Goal: Information Seeking & Learning: Check status

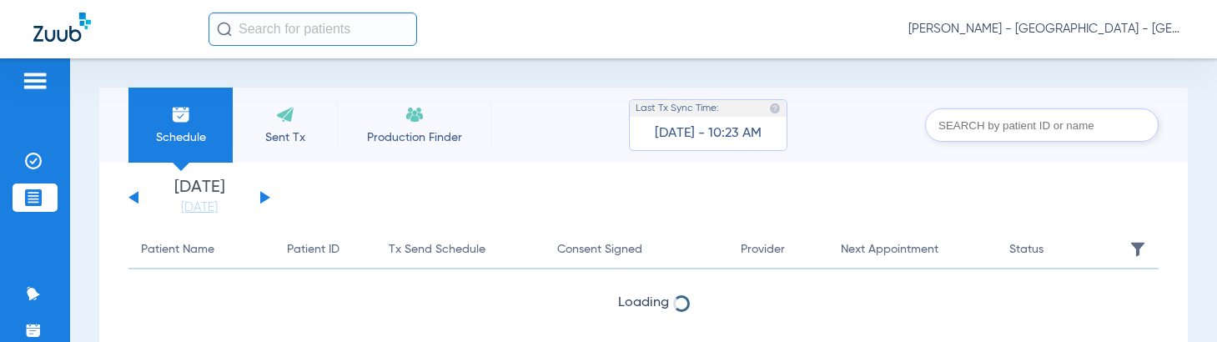
click at [290, 34] on input "text" at bounding box center [313, 29] width 209 height 33
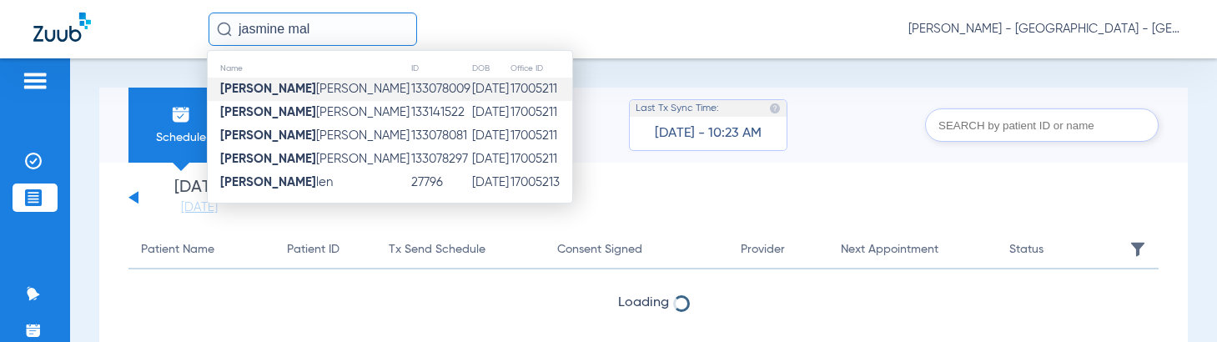
type input "jasmine mal"
click at [325, 88] on span "[PERSON_NAME]" at bounding box center [314, 89] width 189 height 13
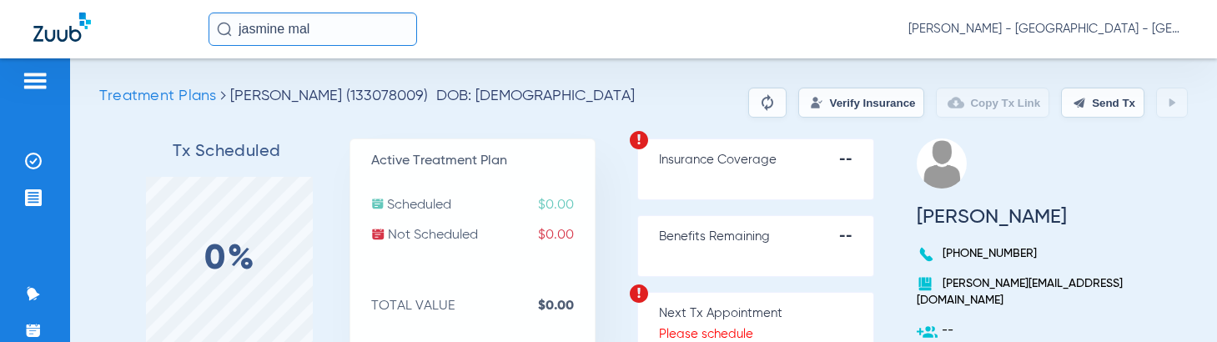
click at [812, 101] on button "Verify Insurance" at bounding box center [862, 103] width 126 height 30
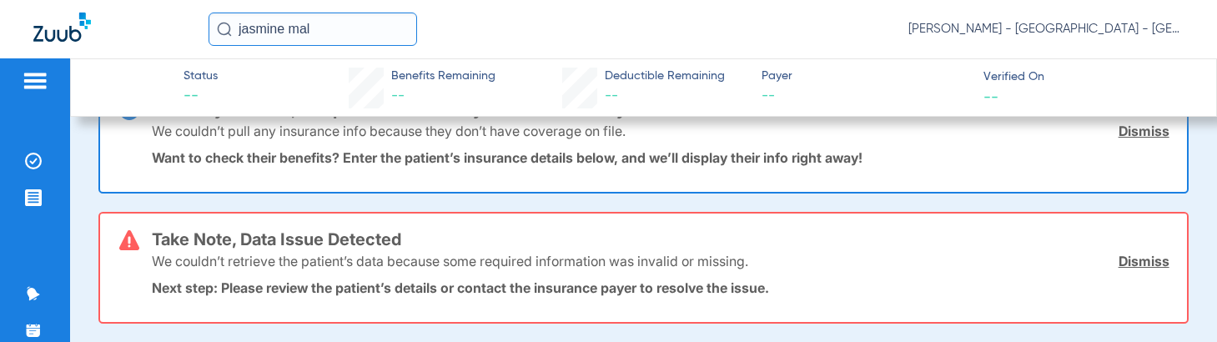
scroll to position [83, 0]
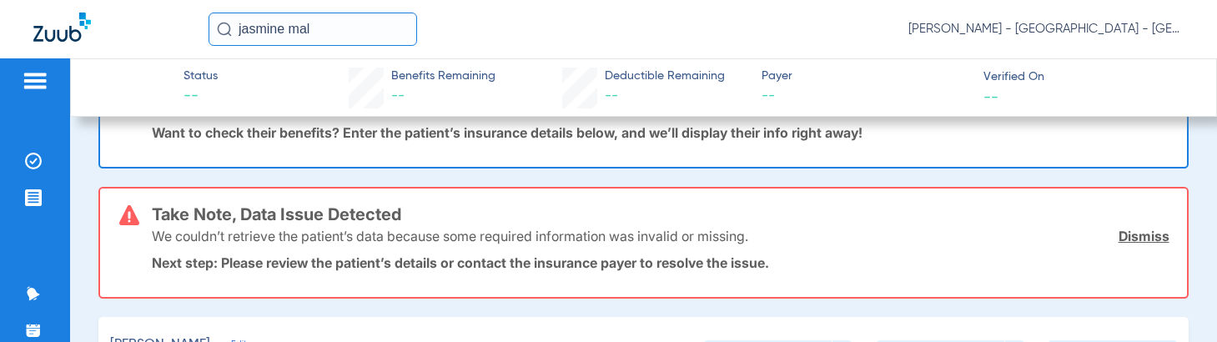
click at [368, 35] on input "jasmine mal" at bounding box center [313, 29] width 209 height 33
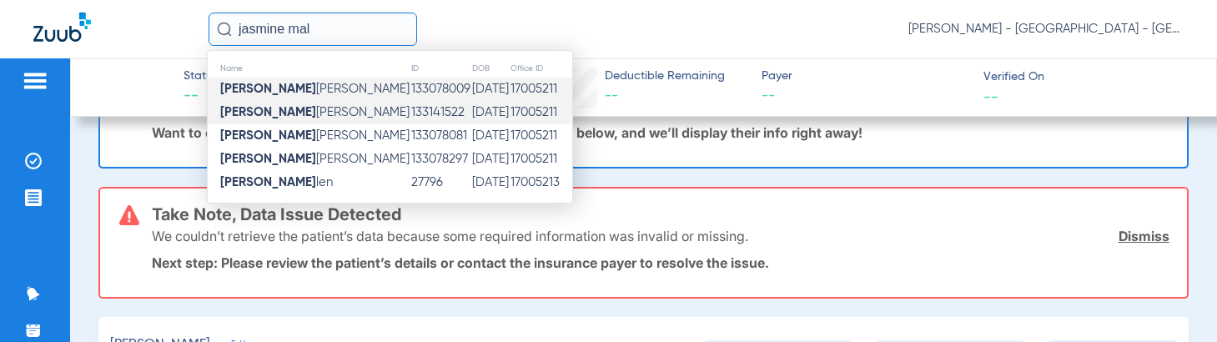
click at [298, 109] on span "[PERSON_NAME]" at bounding box center [314, 112] width 189 height 13
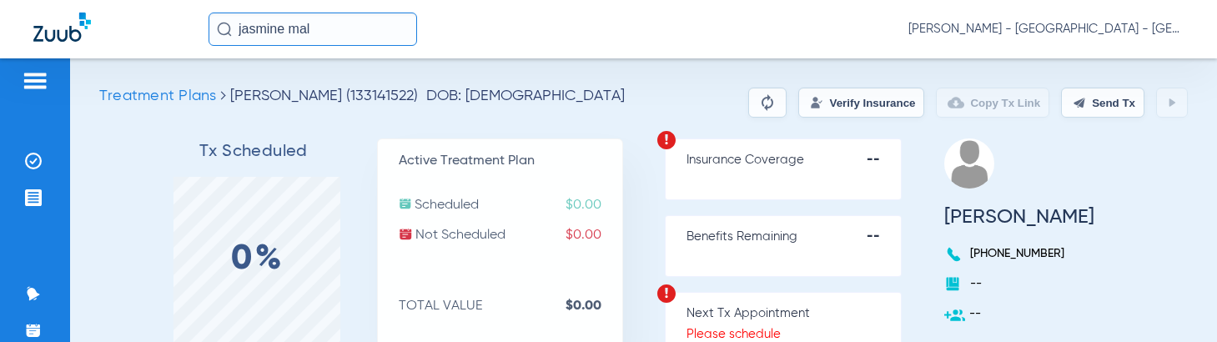
click at [799, 94] on button "Verify Insurance" at bounding box center [862, 103] width 126 height 30
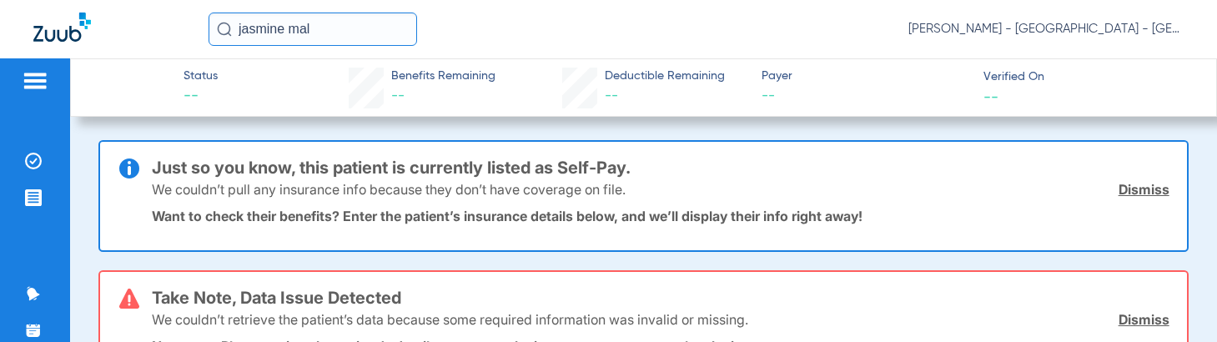
click at [382, 32] on input "jasmine mal" at bounding box center [313, 29] width 209 height 33
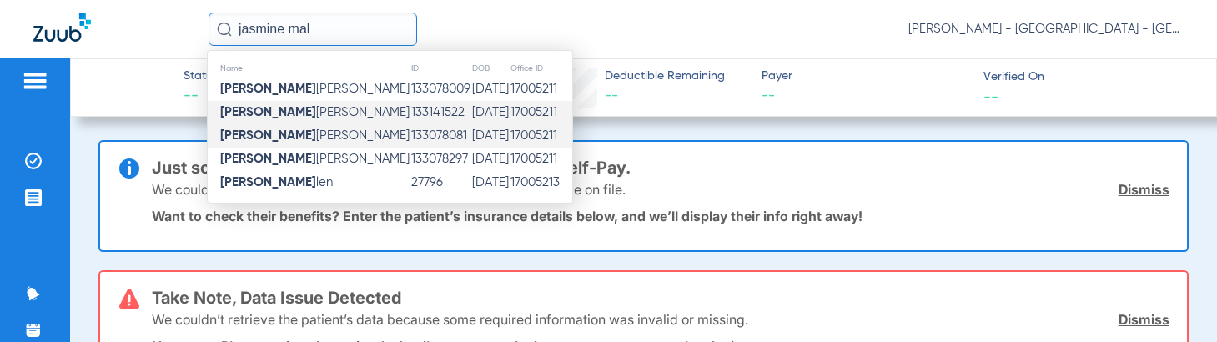
click at [411, 129] on td "133078081" at bounding box center [441, 135] width 61 height 23
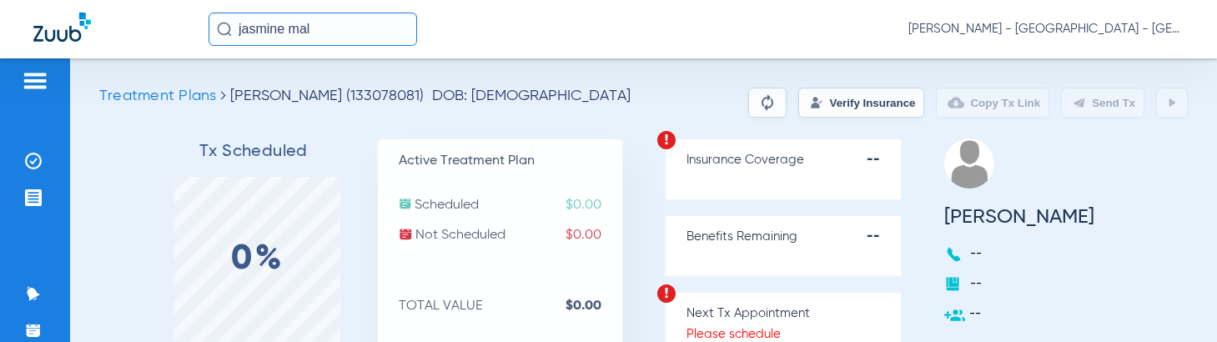
click at [837, 108] on button "Verify Insurance" at bounding box center [862, 103] width 126 height 30
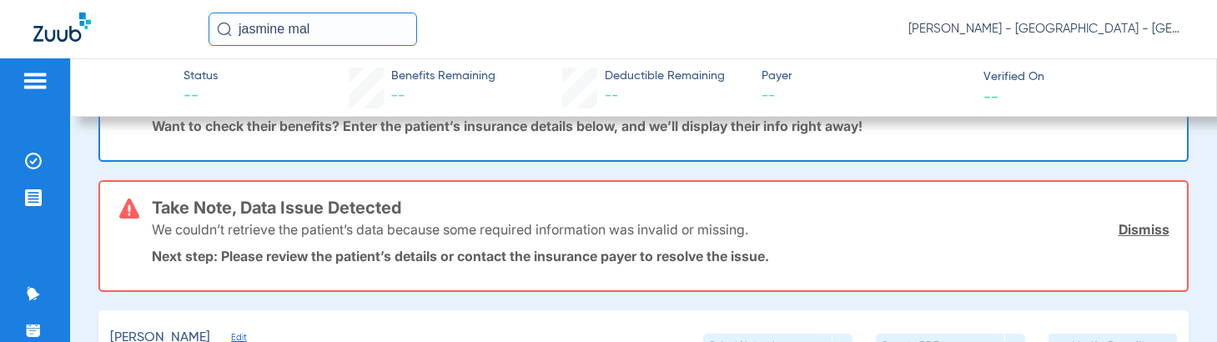
scroll to position [250, 0]
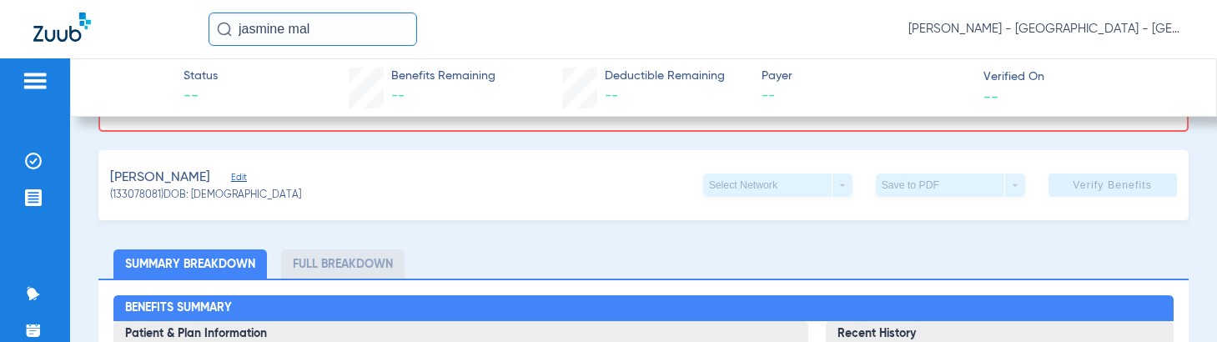
click at [373, 29] on input "jasmine mal" at bounding box center [313, 29] width 209 height 33
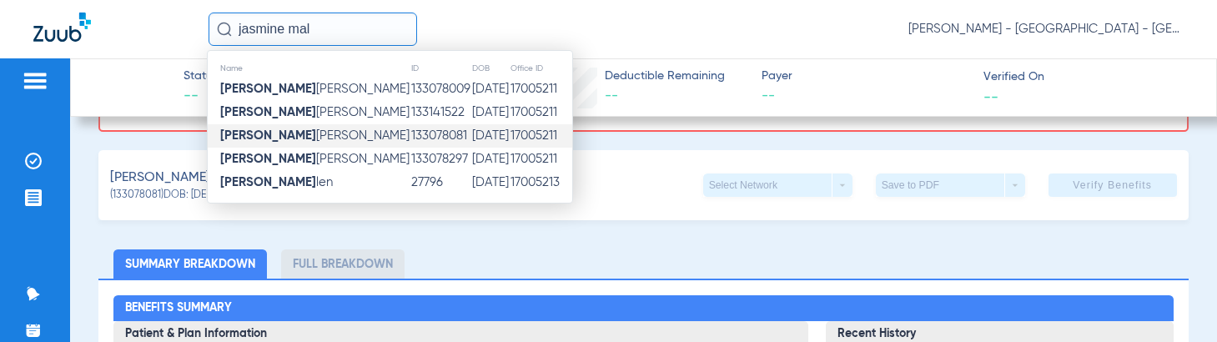
click at [471, 147] on td "[DATE]" at bounding box center [490, 135] width 38 height 23
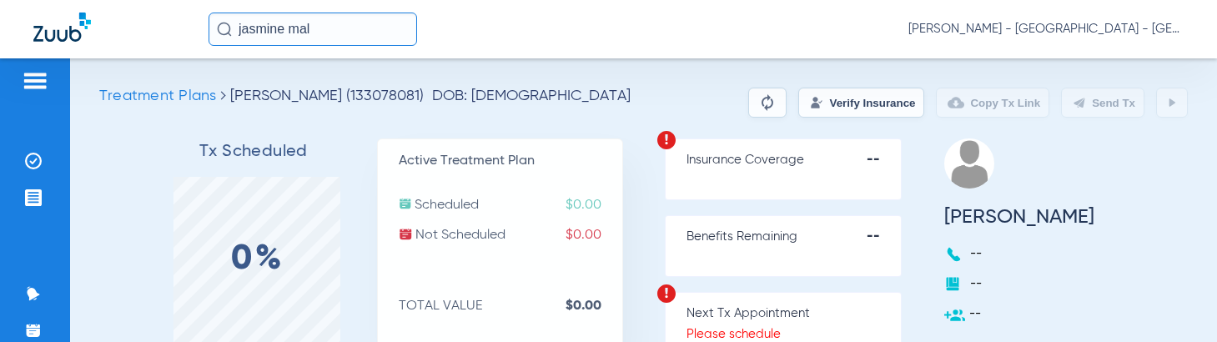
click at [814, 111] on button "Verify Insurance" at bounding box center [862, 103] width 126 height 30
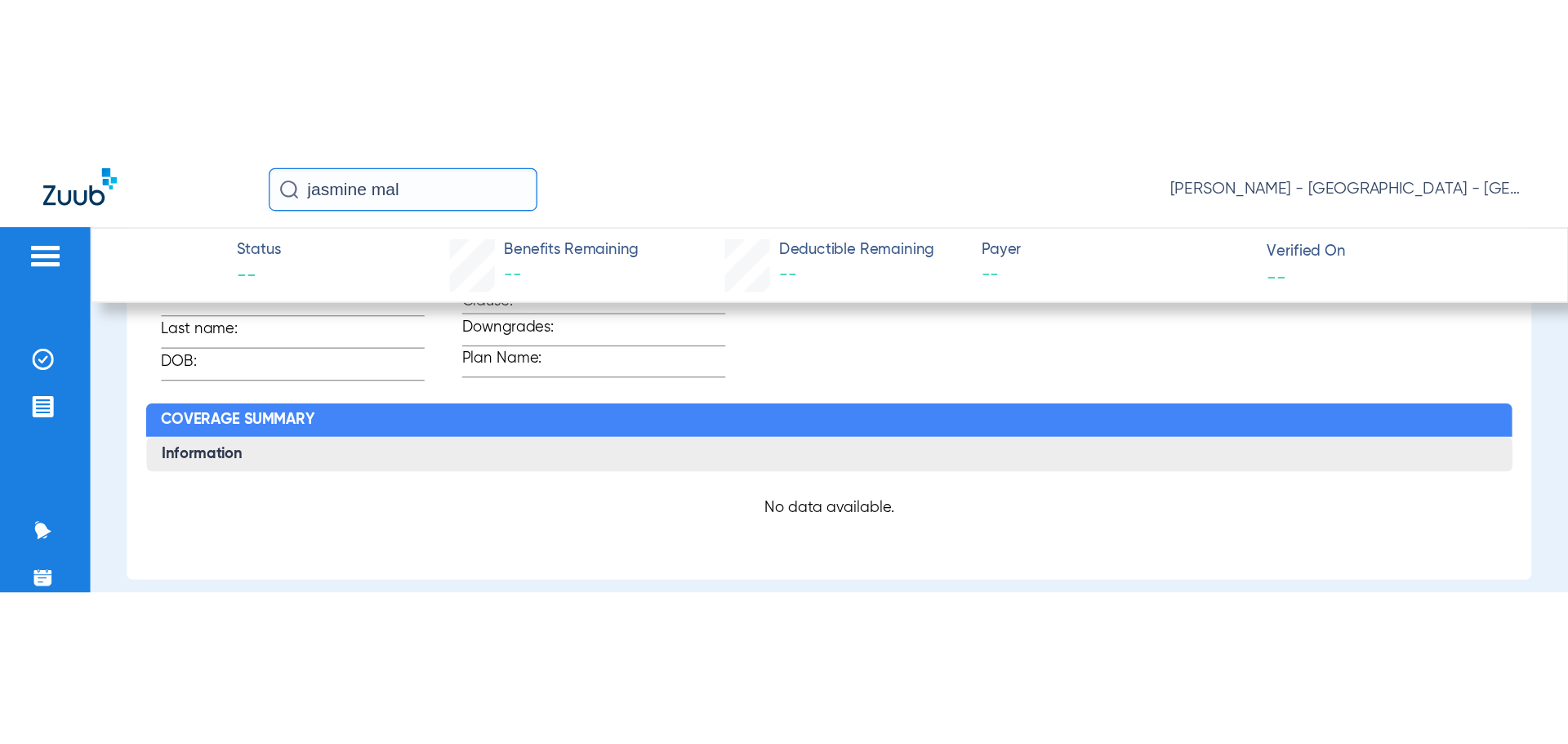
scroll to position [816, 0]
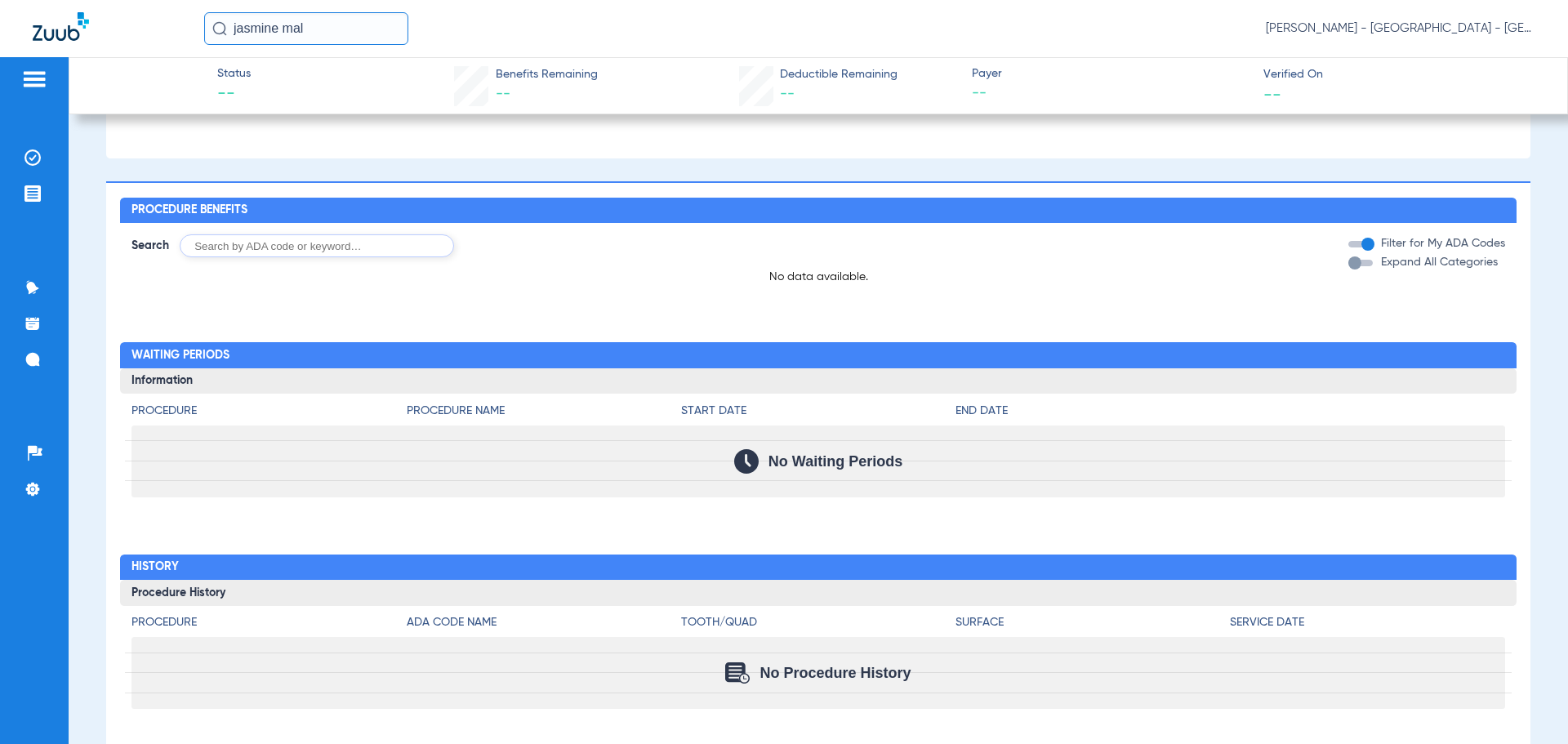
click at [332, 35] on input "jasmine mal" at bounding box center [306, 28] width 205 height 32
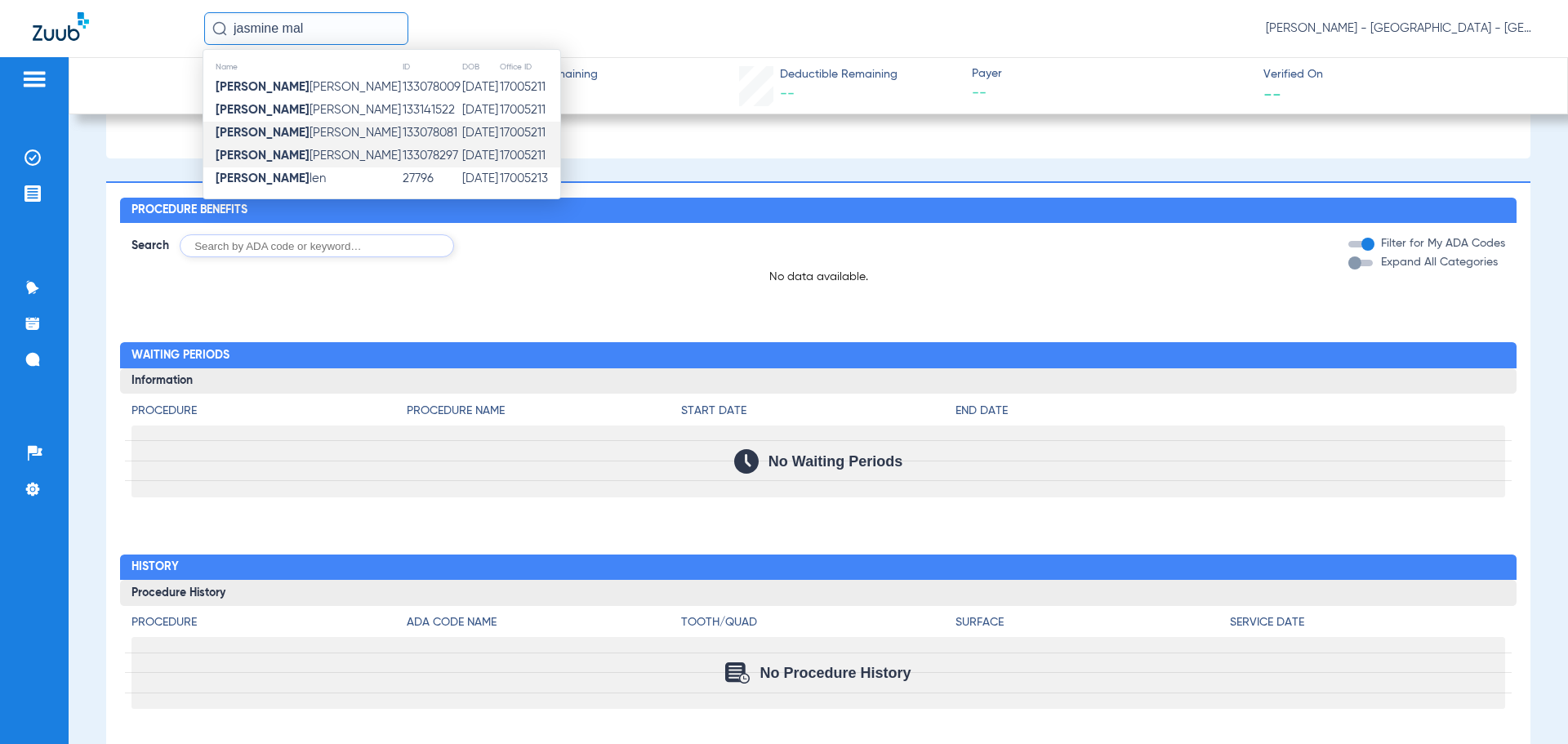
click at [402, 163] on td "133078297" at bounding box center [432, 156] width 60 height 23
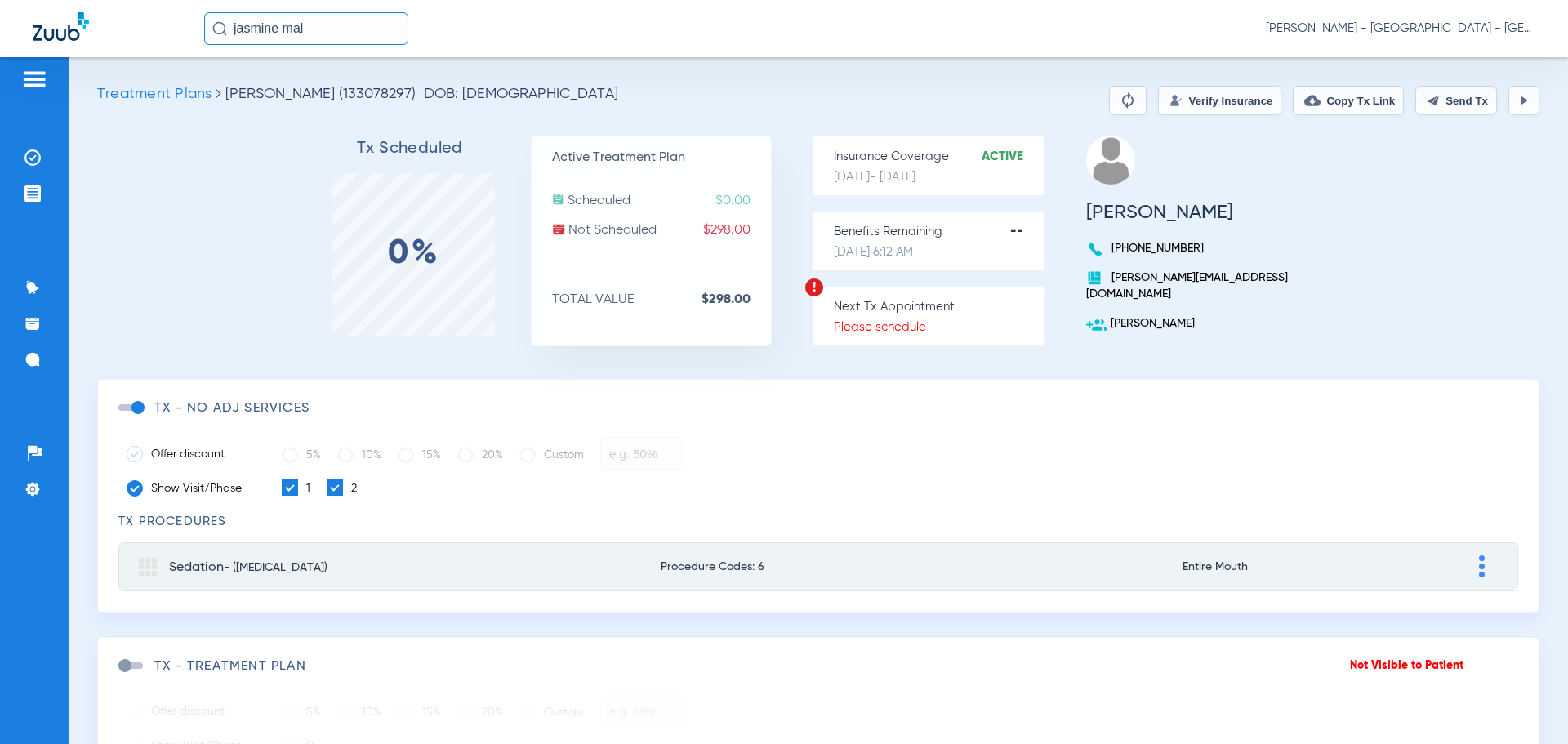
click at [1174, 92] on button "Verify Insurance" at bounding box center [1220, 101] width 123 height 29
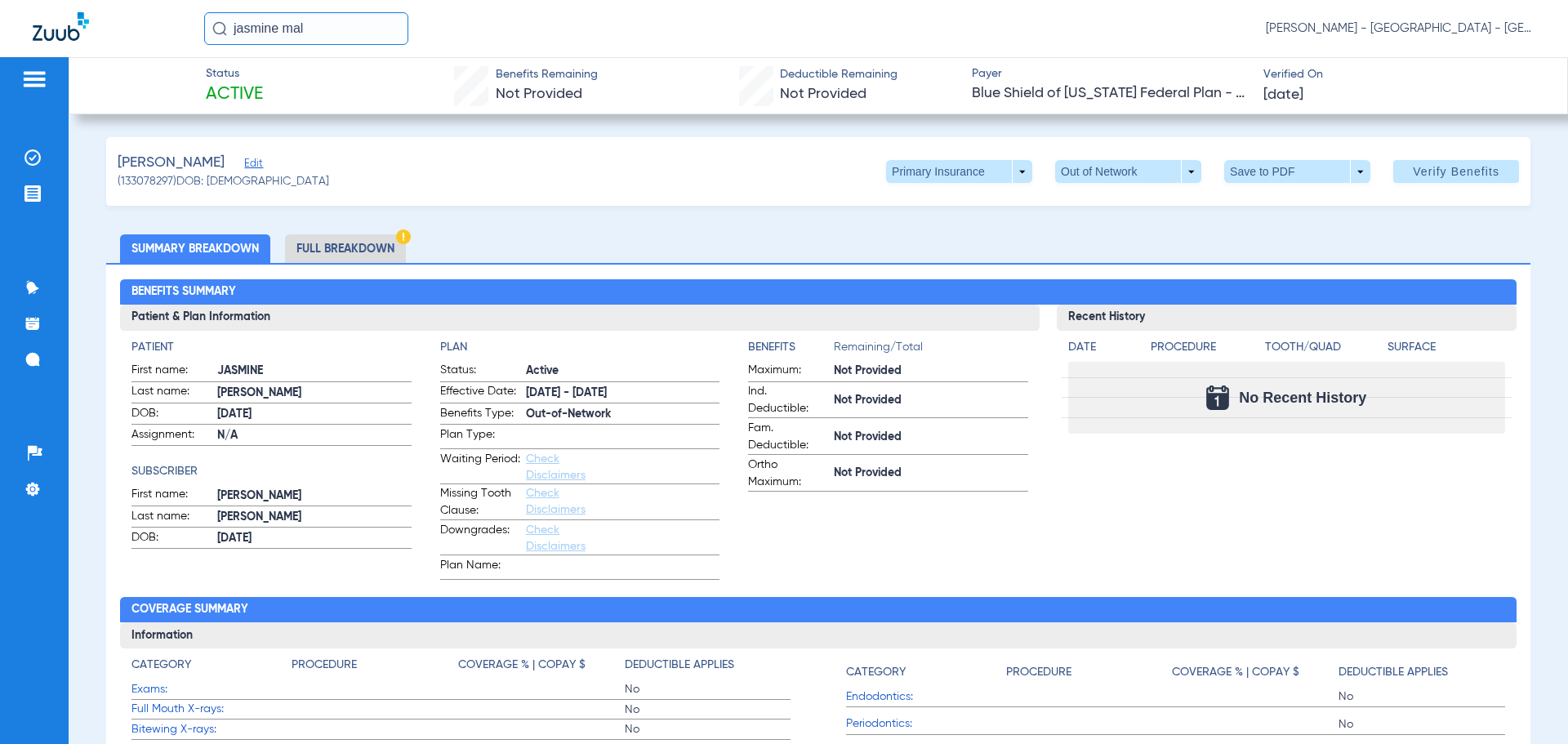
click at [354, 244] on li "Full Breakdown" at bounding box center [346, 248] width 121 height 28
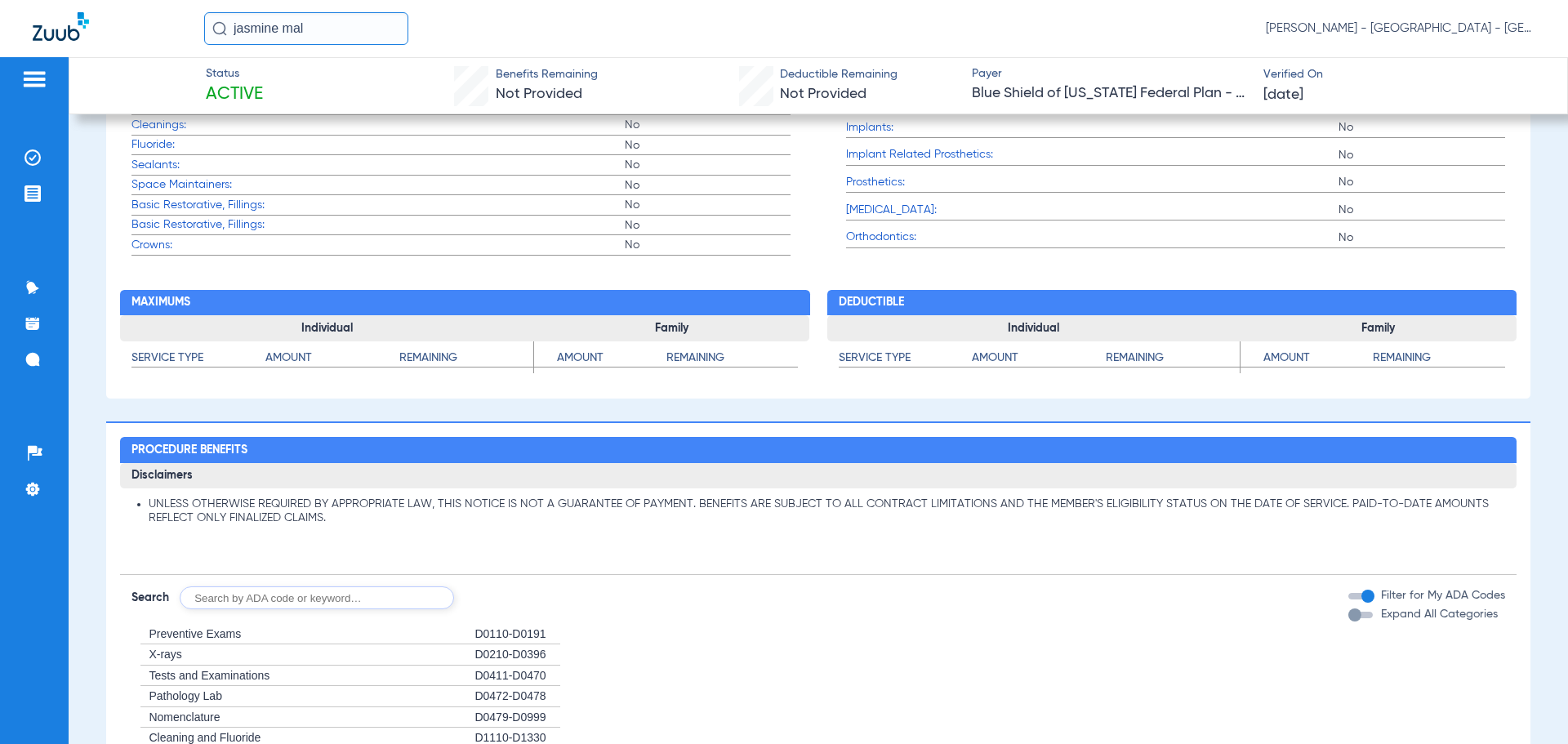
scroll to position [899, 0]
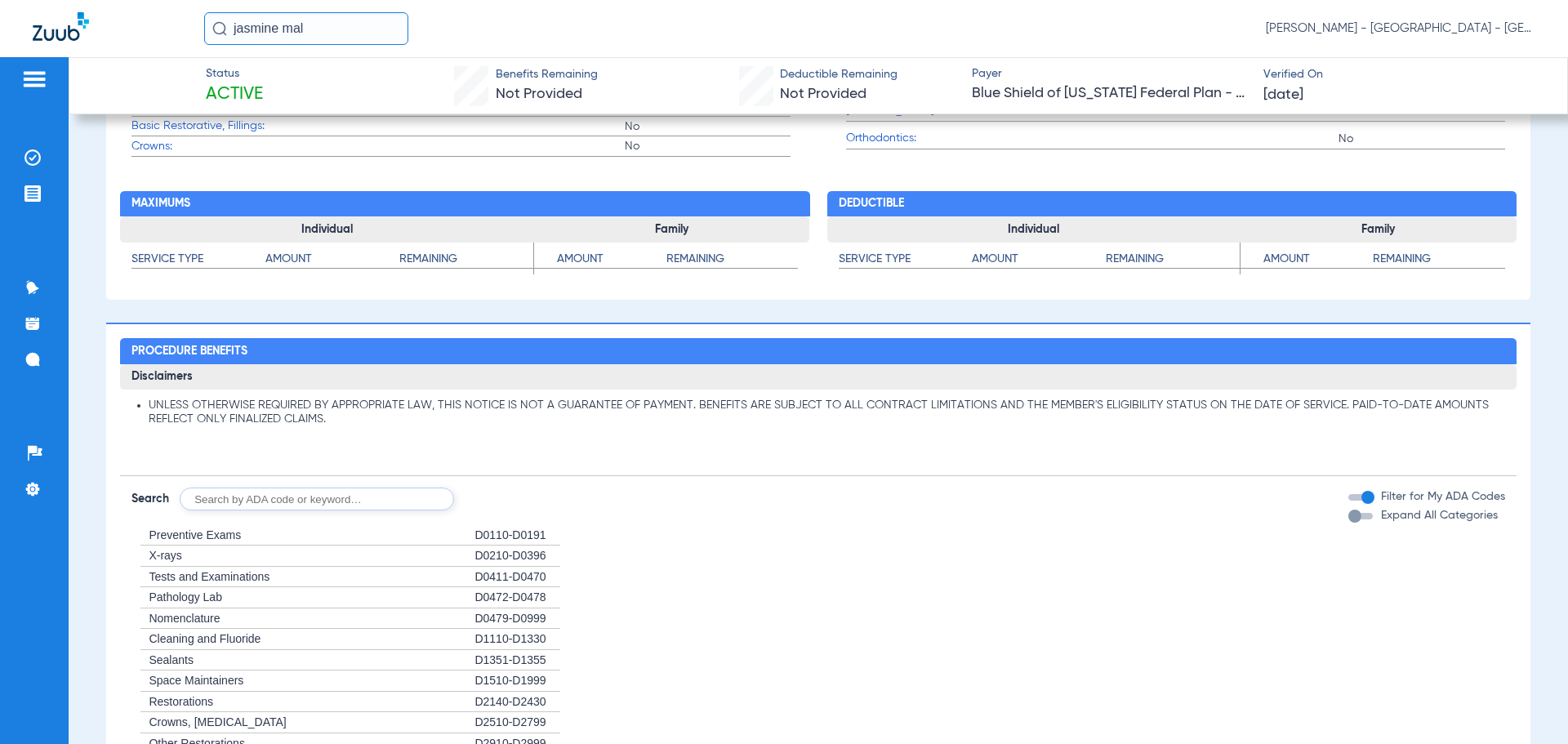
click at [291, 334] on input "text" at bounding box center [317, 498] width 274 height 23
type input "d1351"
click button "Search" at bounding box center [515, 498] width 65 height 23
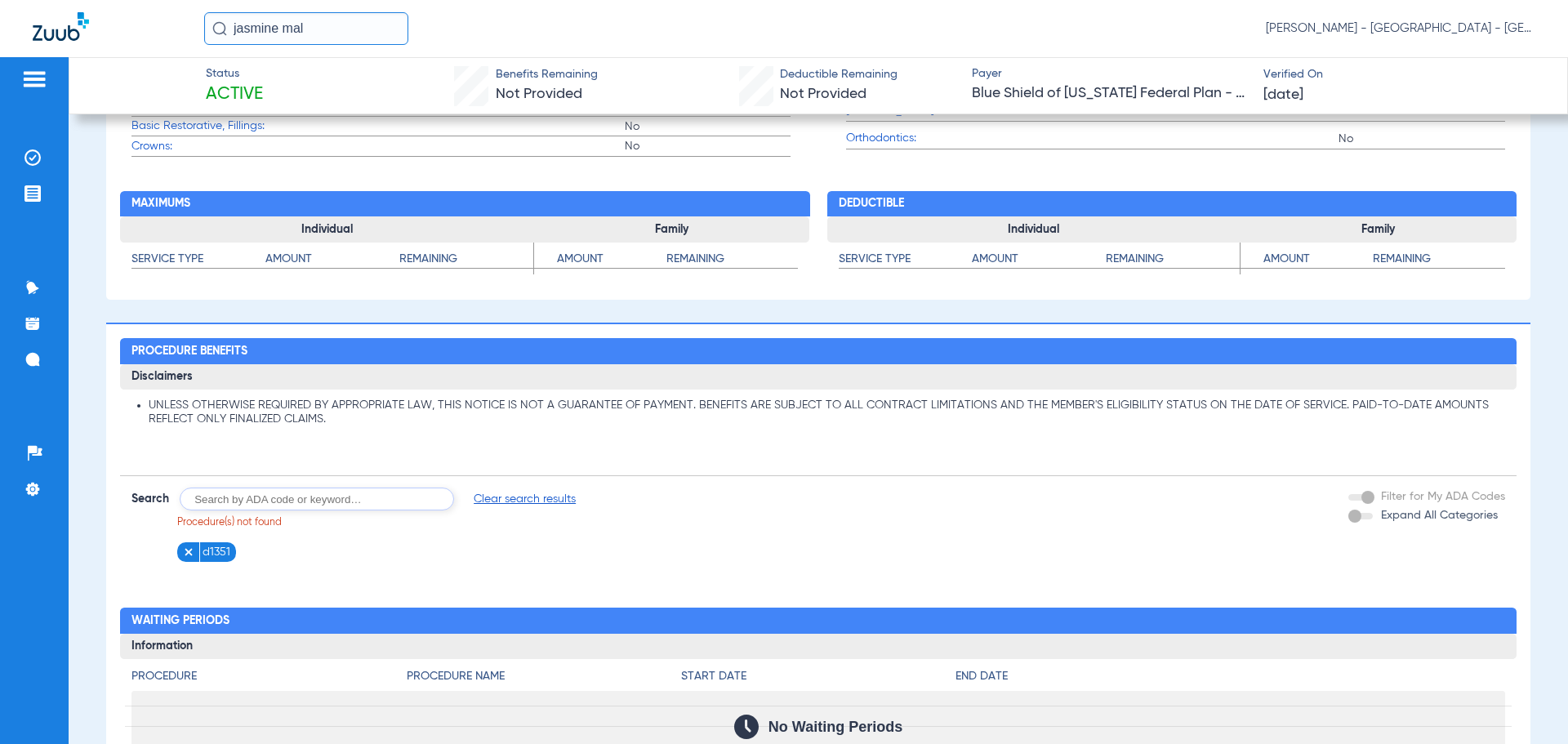
click at [182, 334] on li "d1351" at bounding box center [207, 552] width 59 height 21
click at [185, 334] on img at bounding box center [189, 552] width 12 height 12
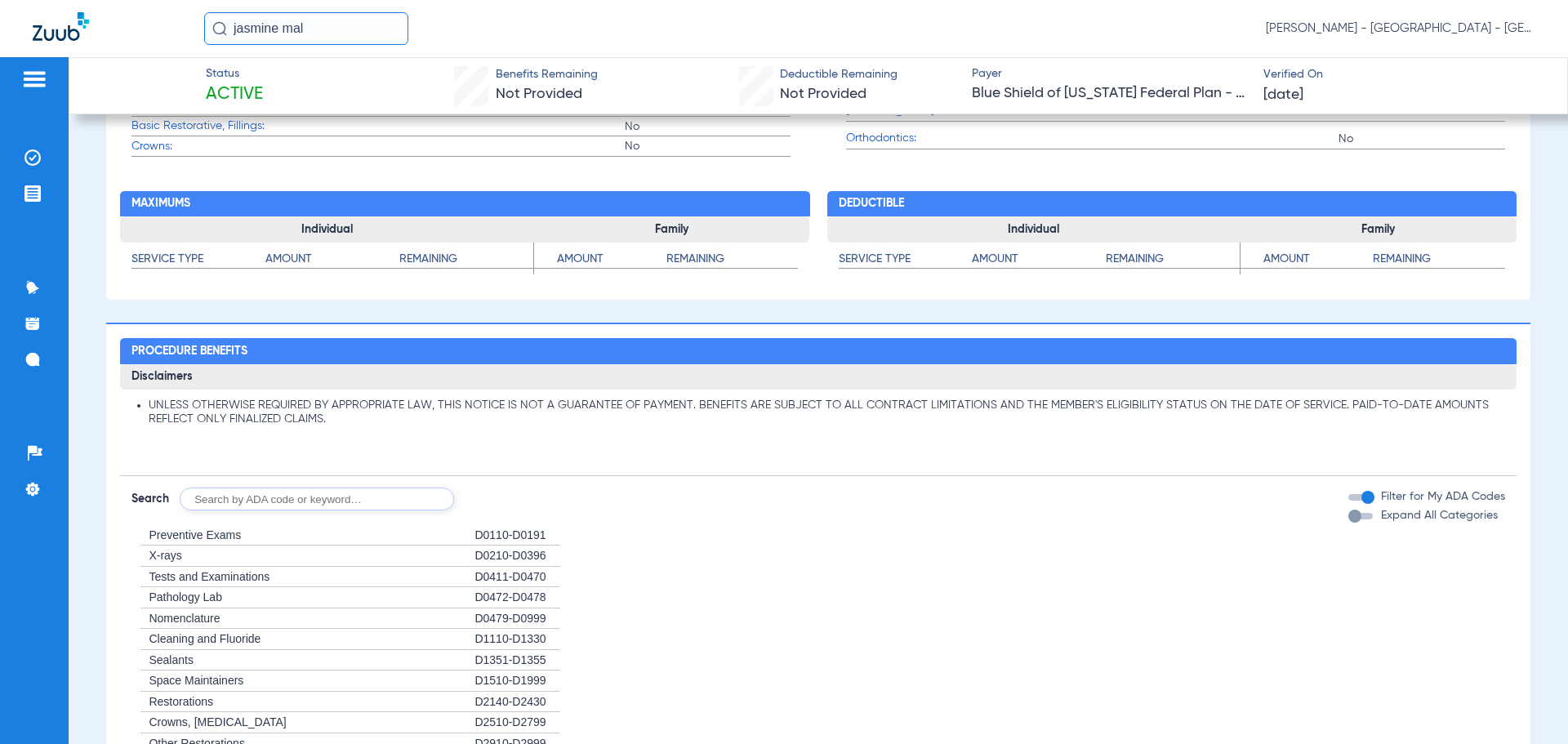
click at [274, 334] on input "text" at bounding box center [317, 498] width 274 height 23
type input "d"
type input "d1351"
click button "Search" at bounding box center [515, 498] width 65 height 23
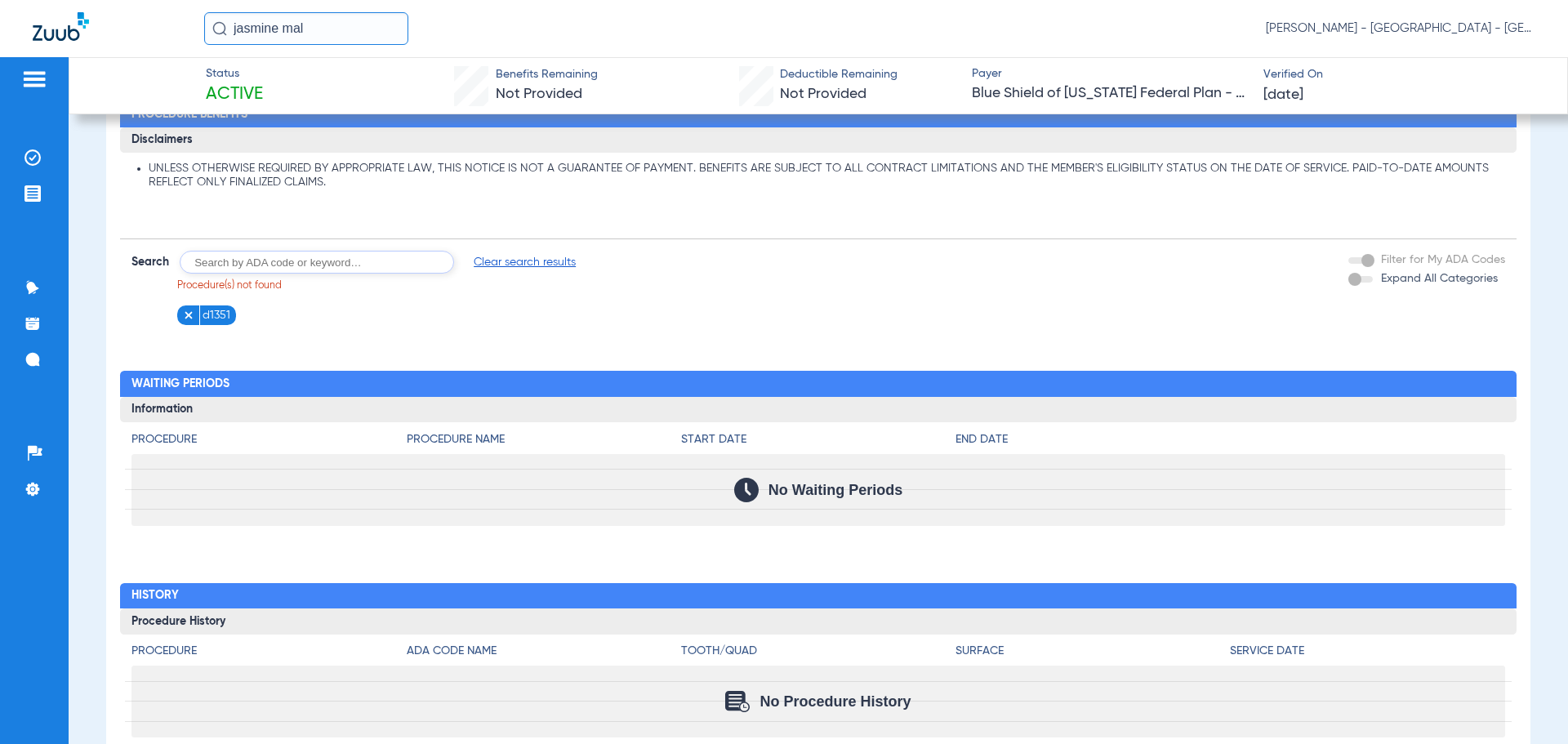
scroll to position [1077, 0]
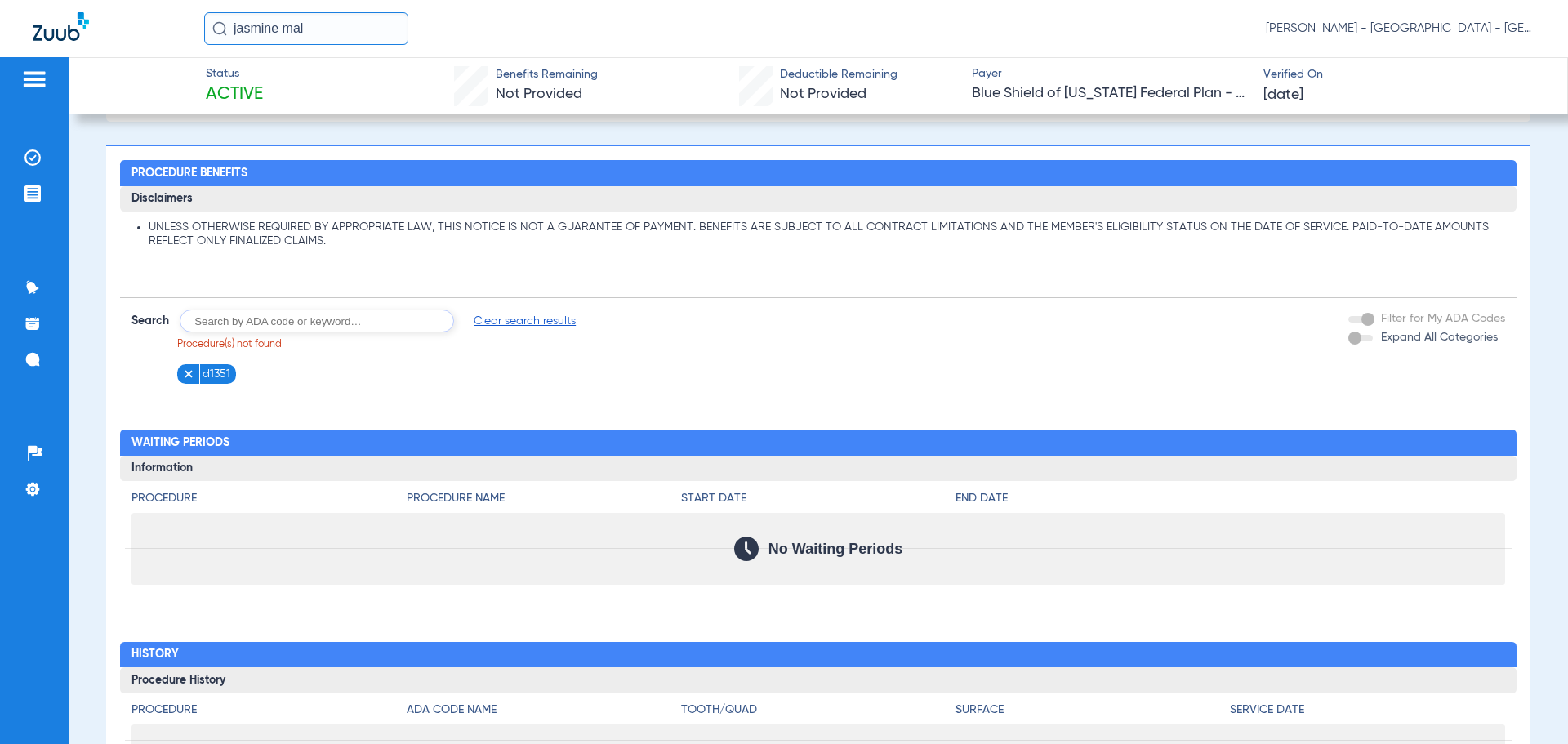
click at [184, 334] on img at bounding box center [189, 374] width 12 height 12
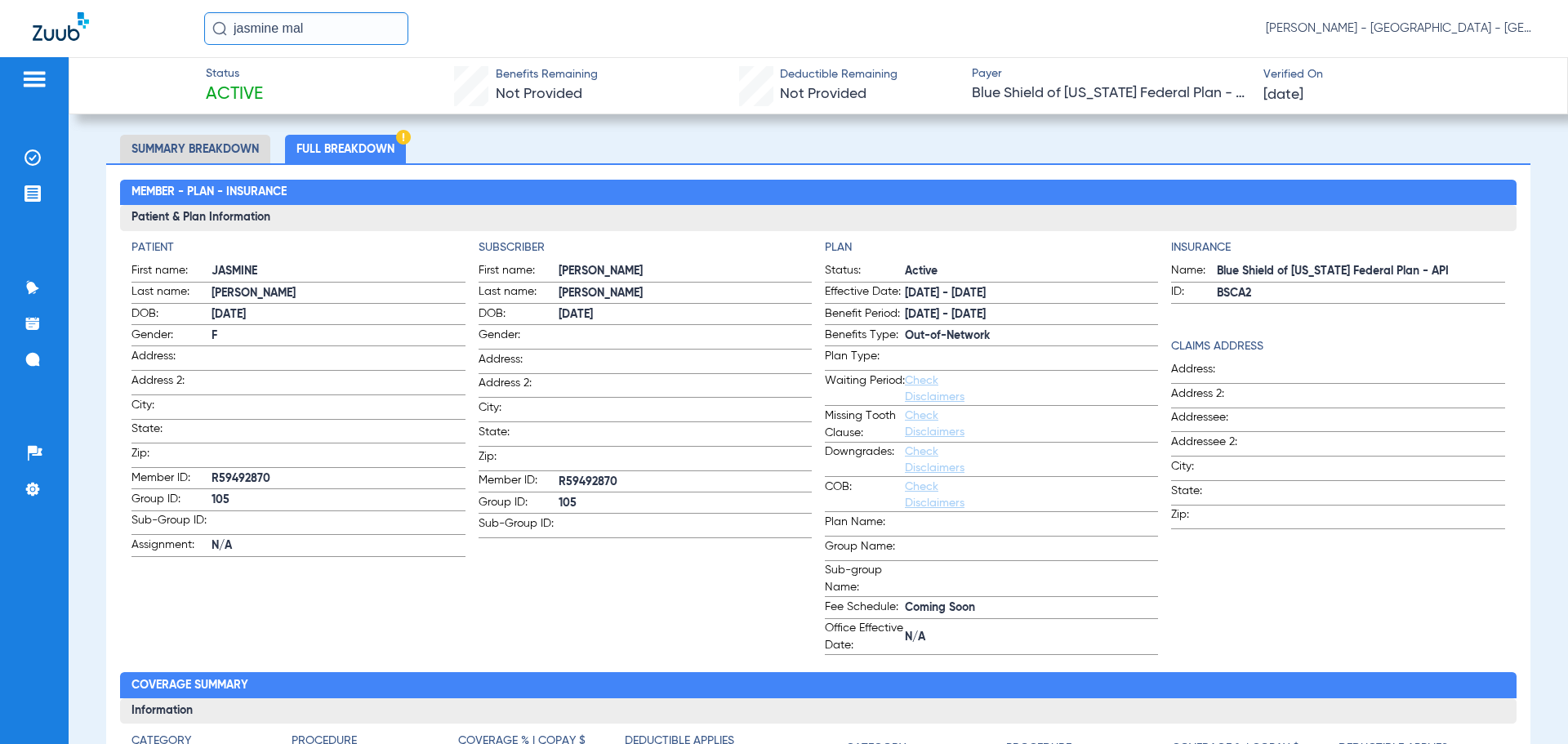
scroll to position [0, 0]
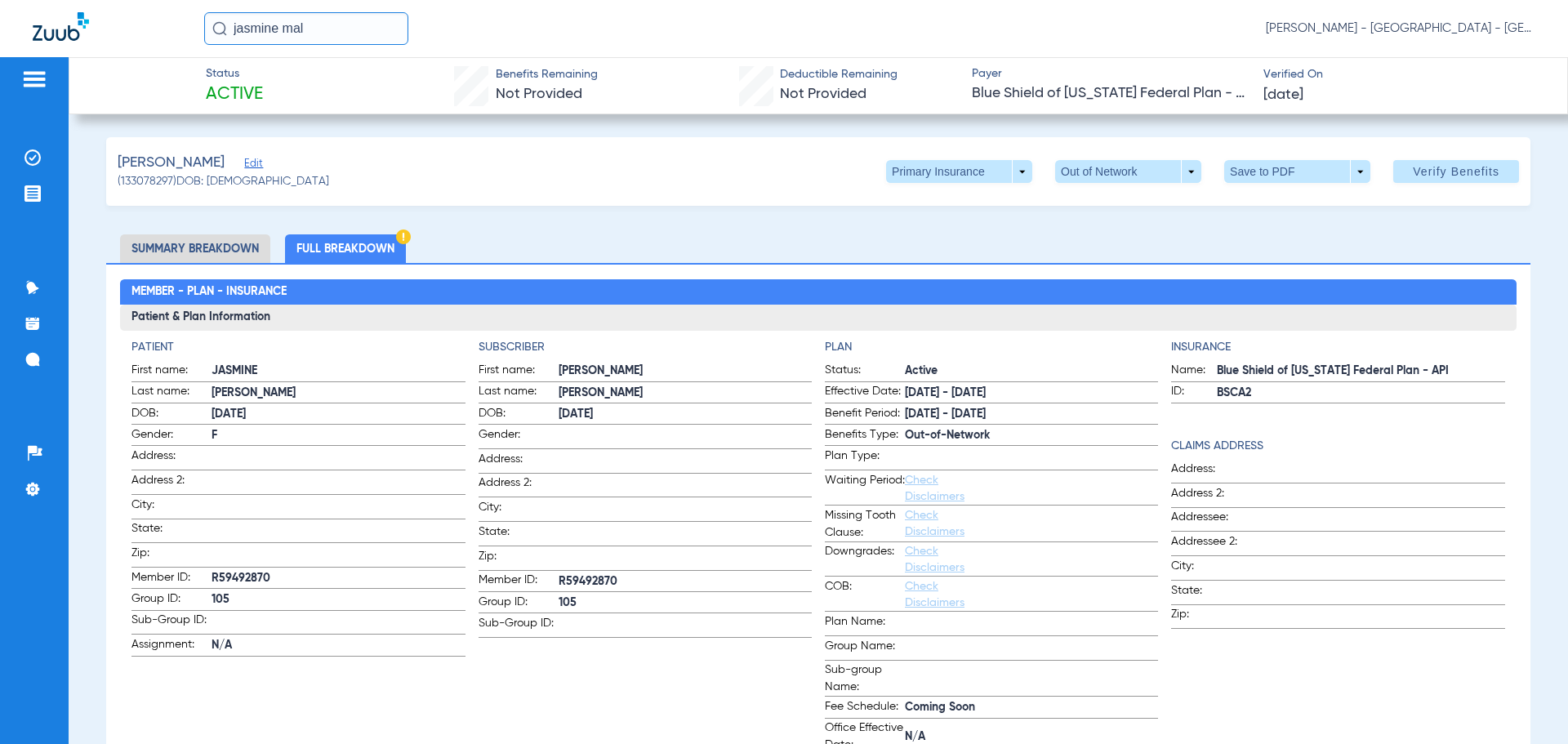
click at [192, 247] on li "Summary Breakdown" at bounding box center [196, 248] width 151 height 28
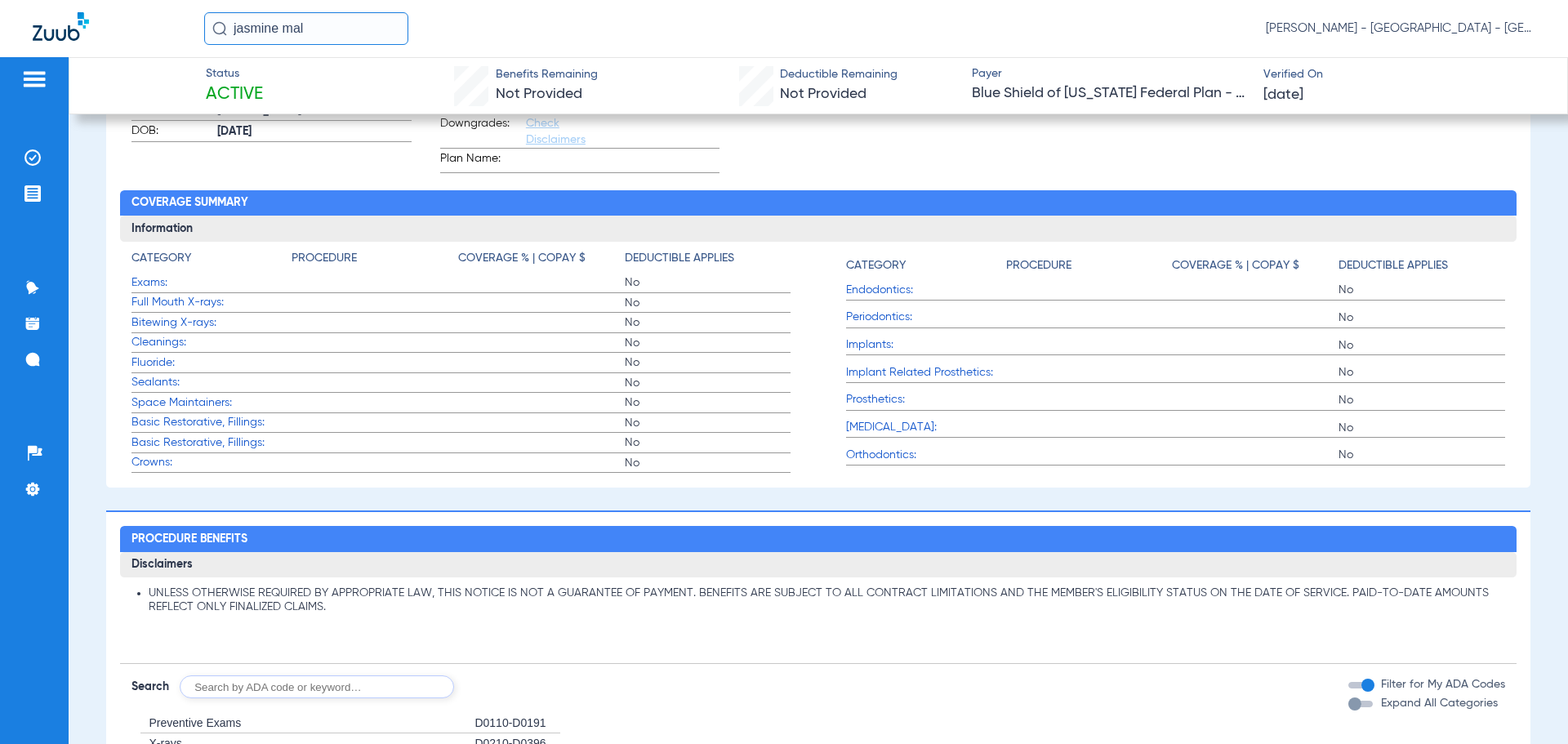
scroll to position [408, 0]
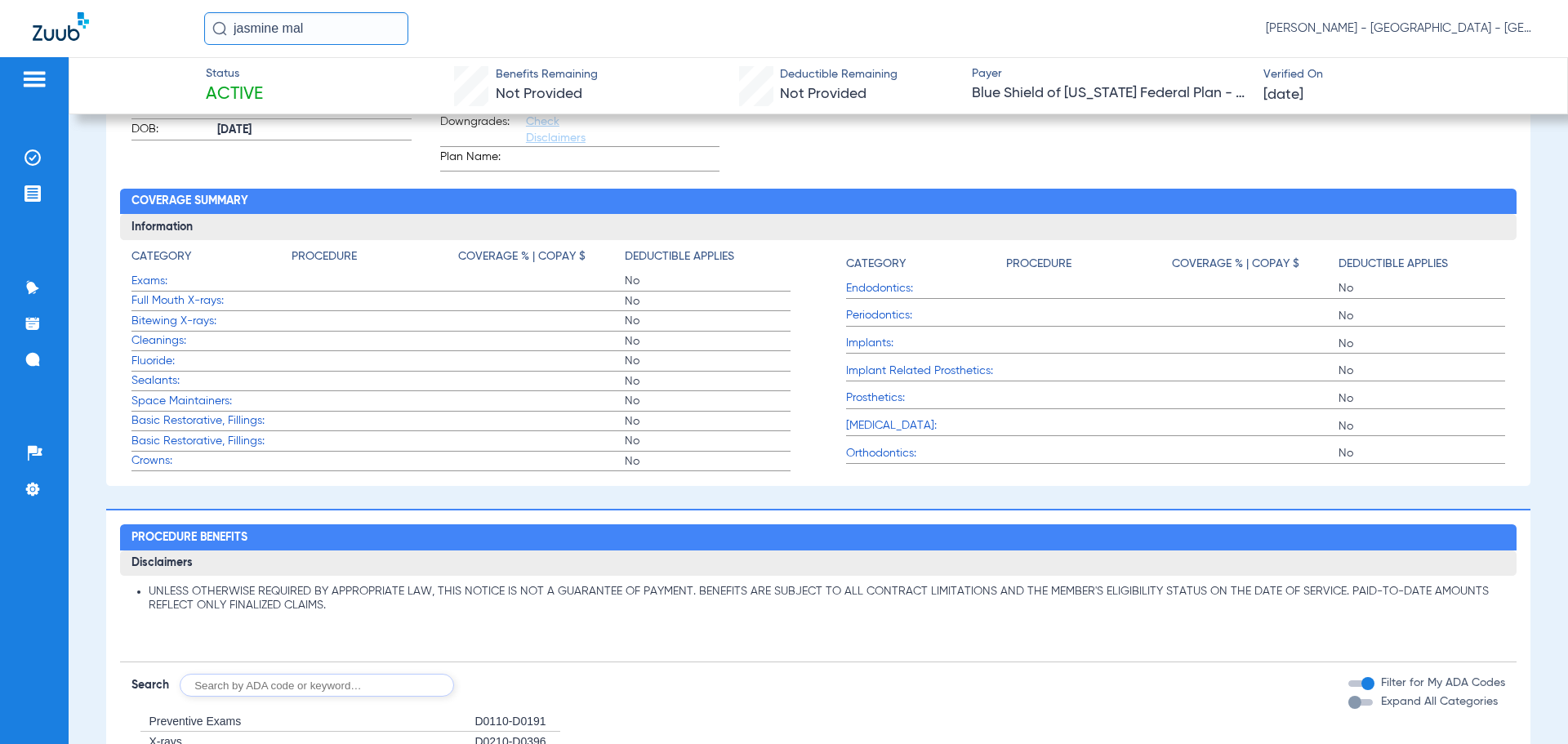
click at [162, 334] on span "Sealants:" at bounding box center [211, 382] width 161 height 18
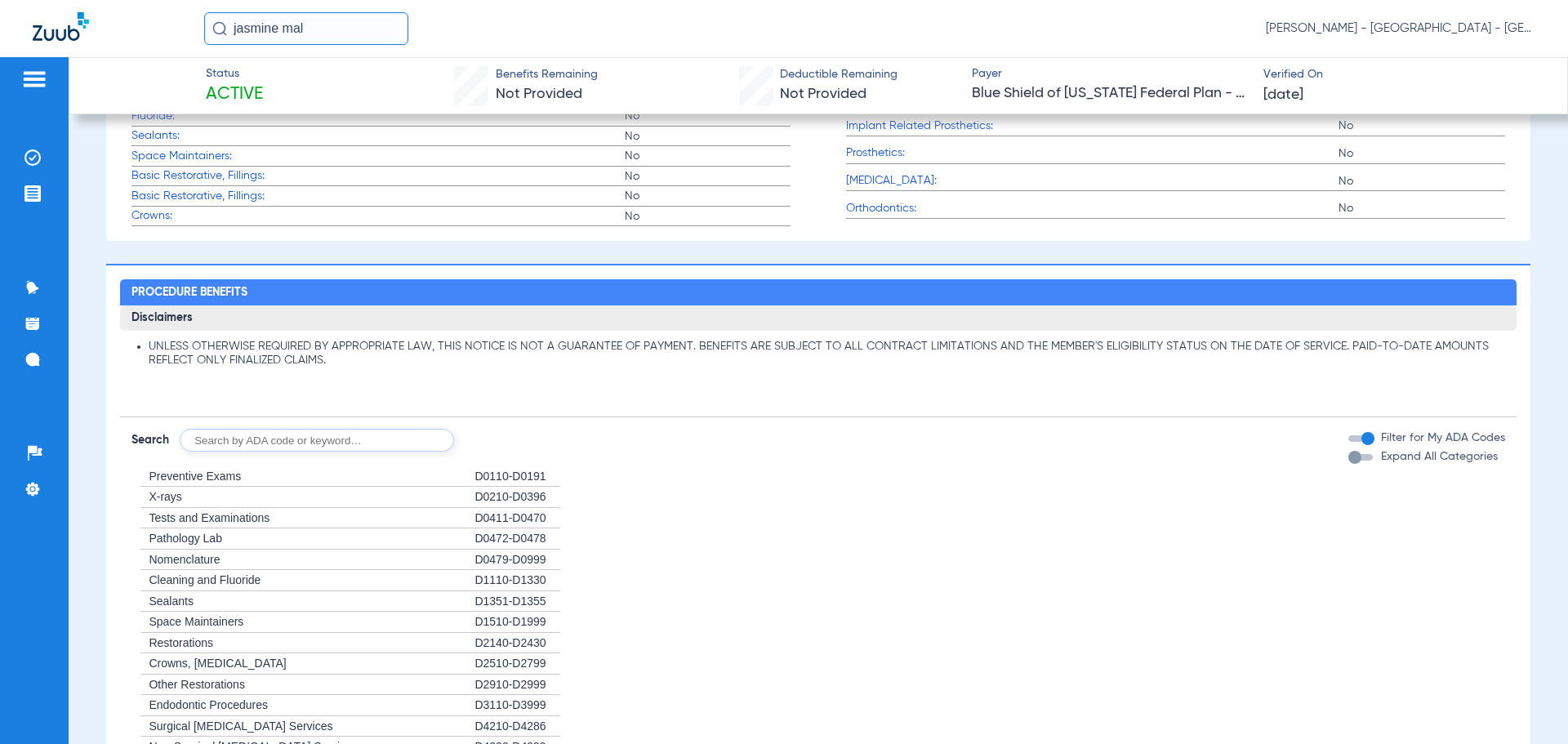
scroll to position [816, 0]
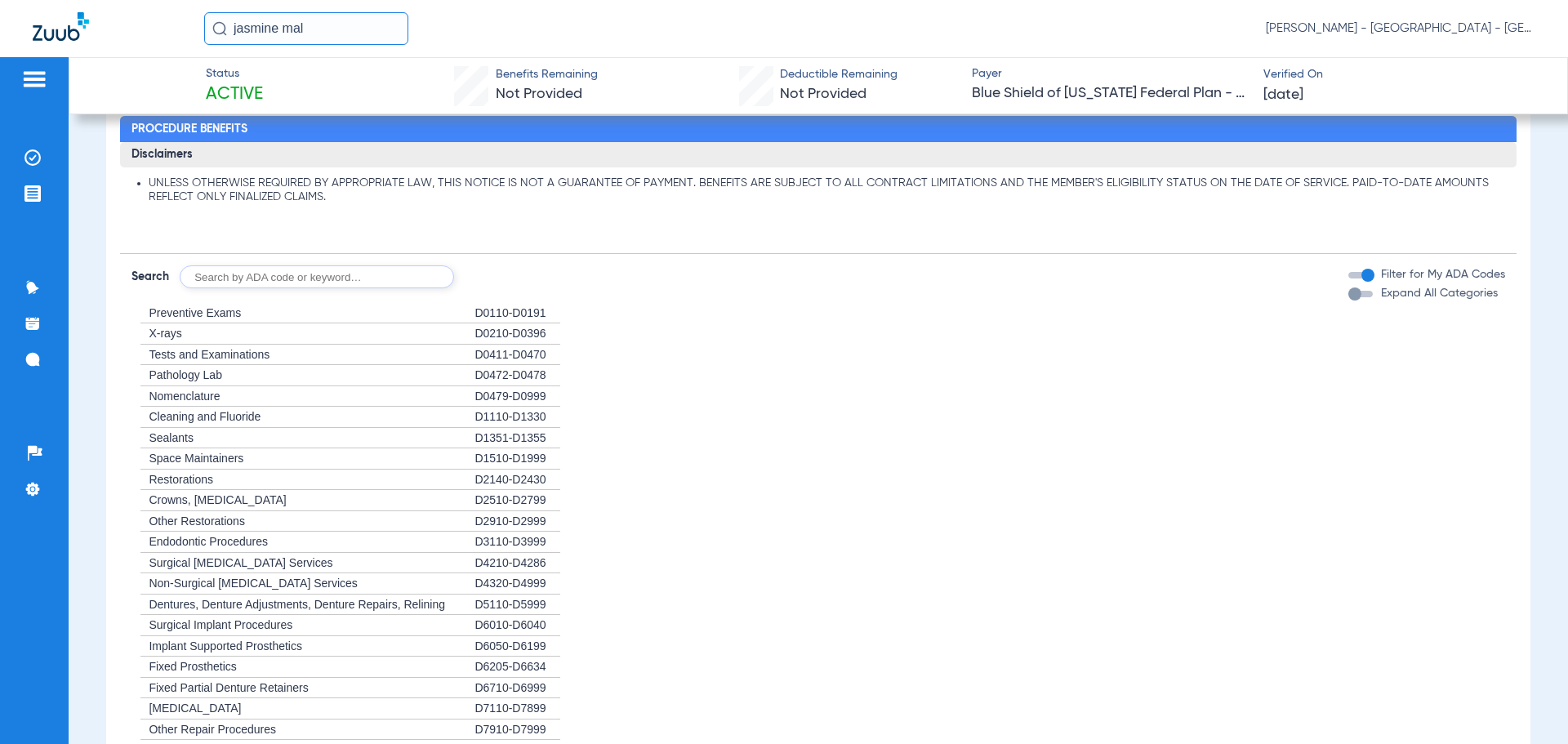
click at [501, 334] on div "D0479-D0999" at bounding box center [518, 397] width 86 height 22
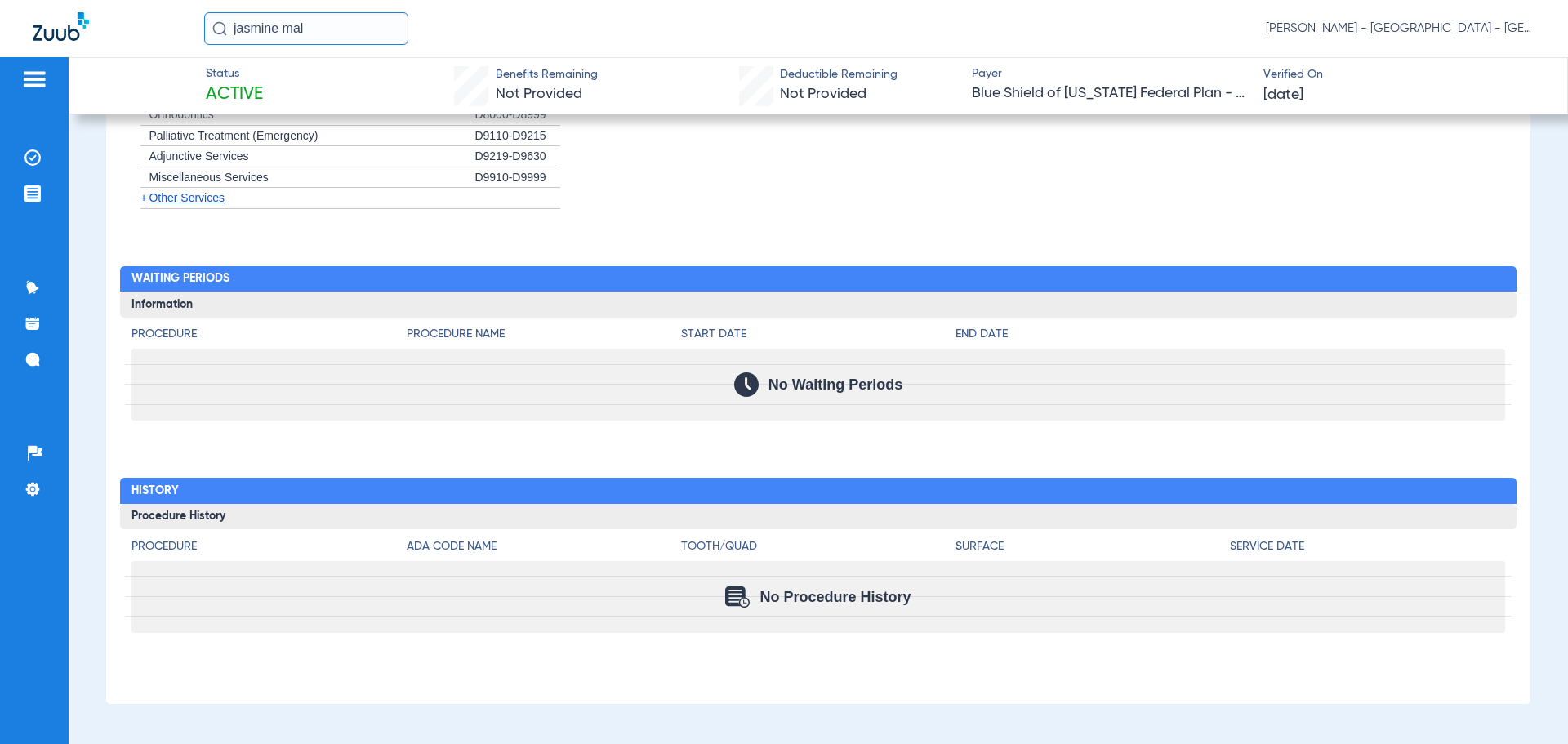
scroll to position [1126, 0]
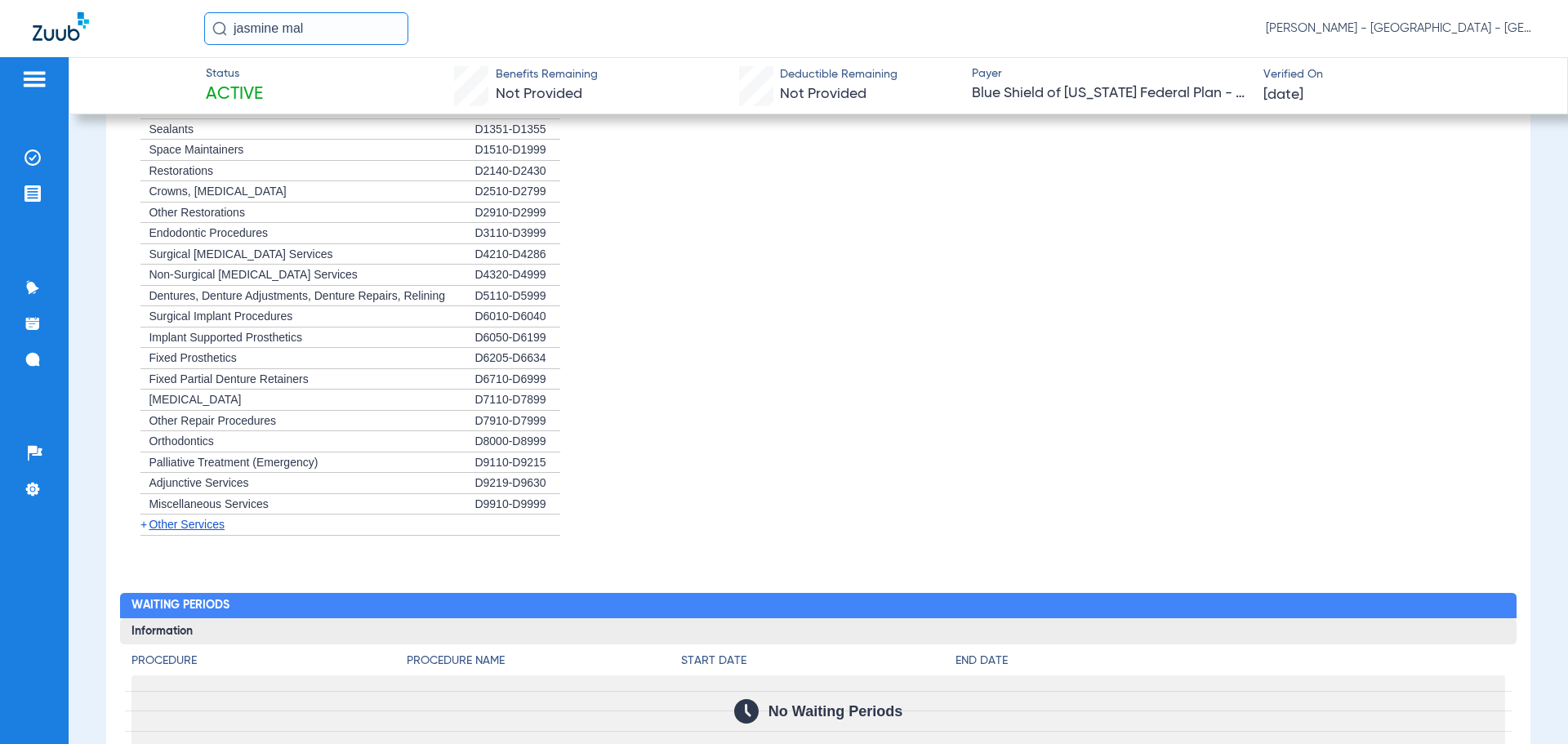
click at [183, 334] on span "Other Services" at bounding box center [187, 524] width 76 height 13
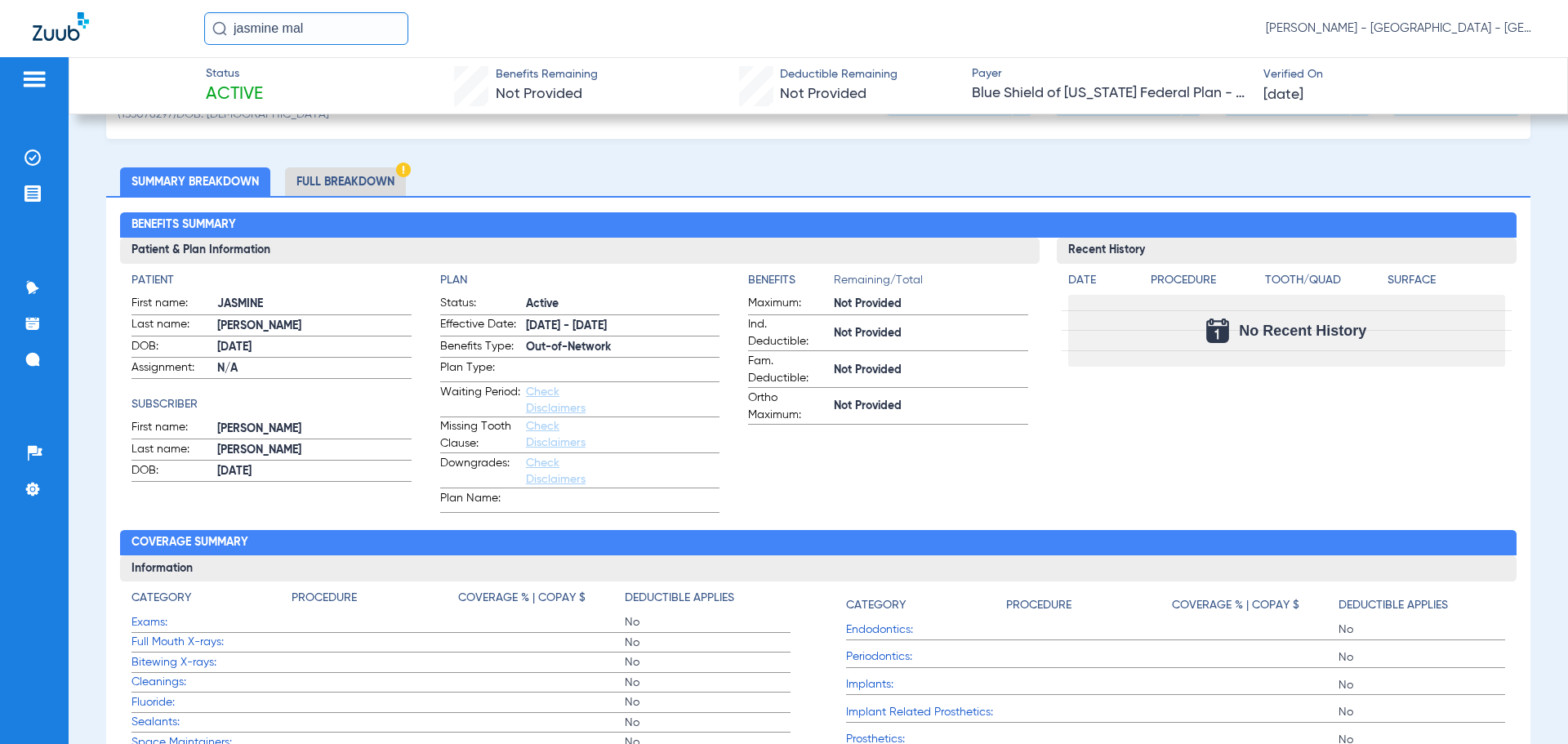
scroll to position [0, 0]
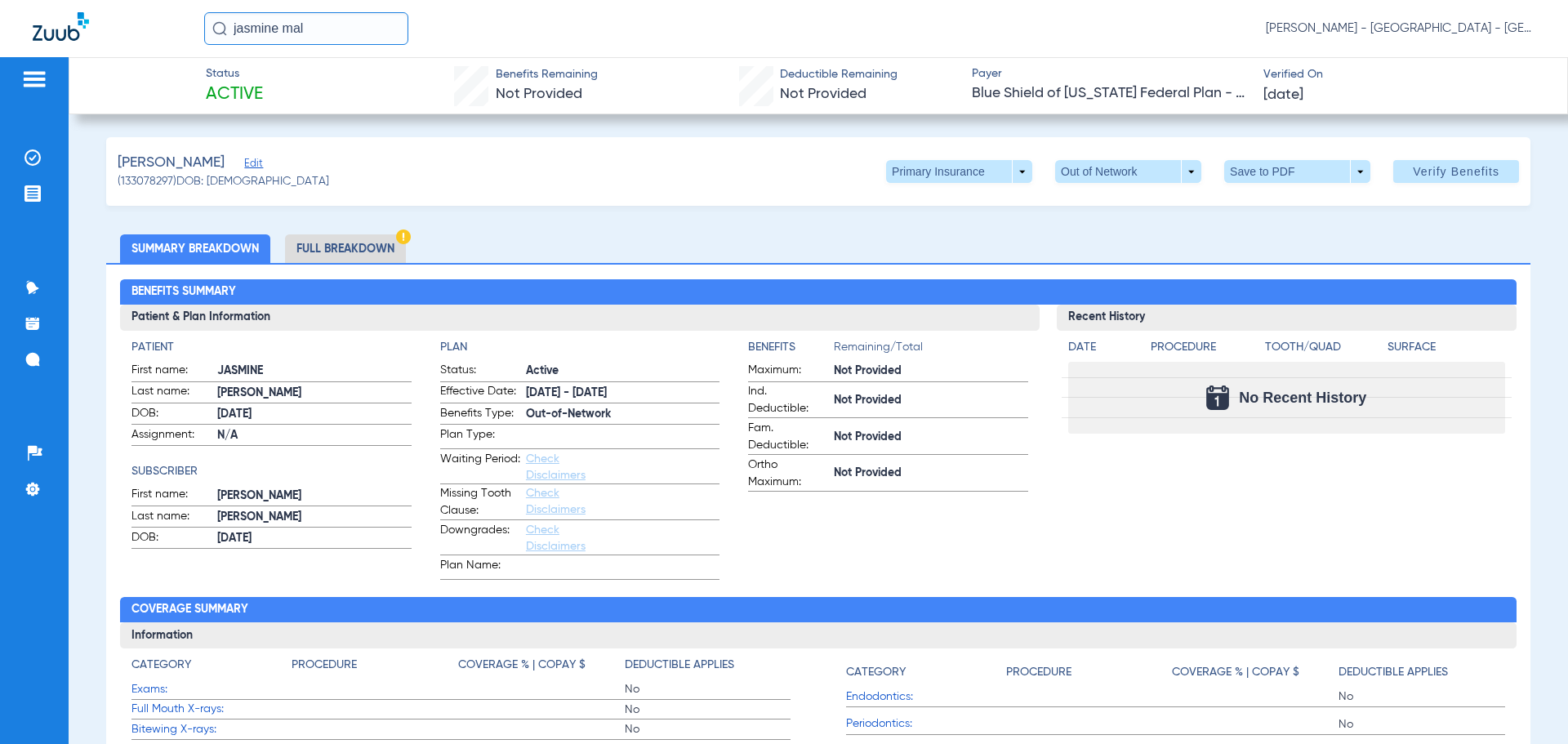
click at [349, 239] on li "Full Breakdown" at bounding box center [346, 248] width 121 height 28
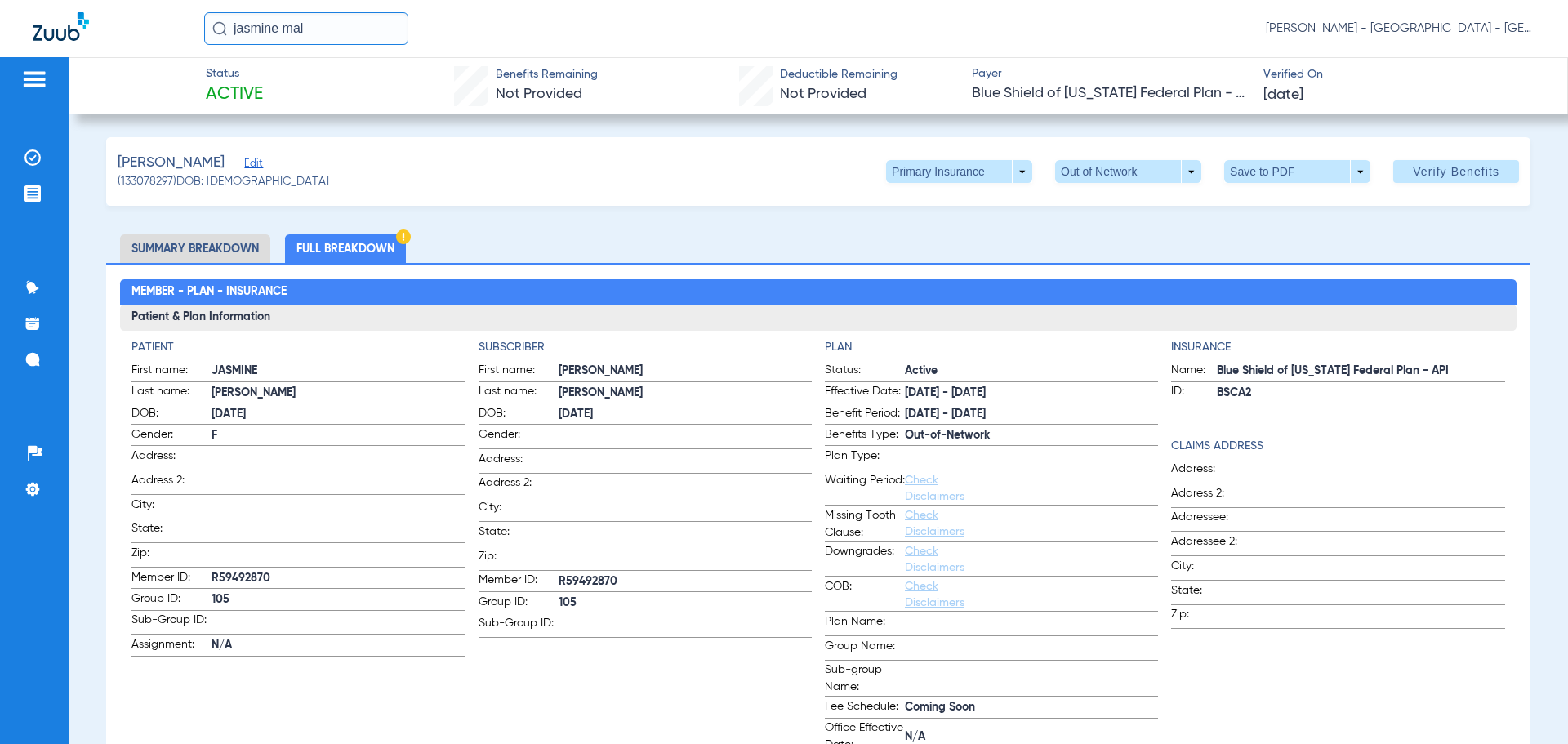
click at [194, 247] on li "Summary Breakdown" at bounding box center [196, 248] width 151 height 28
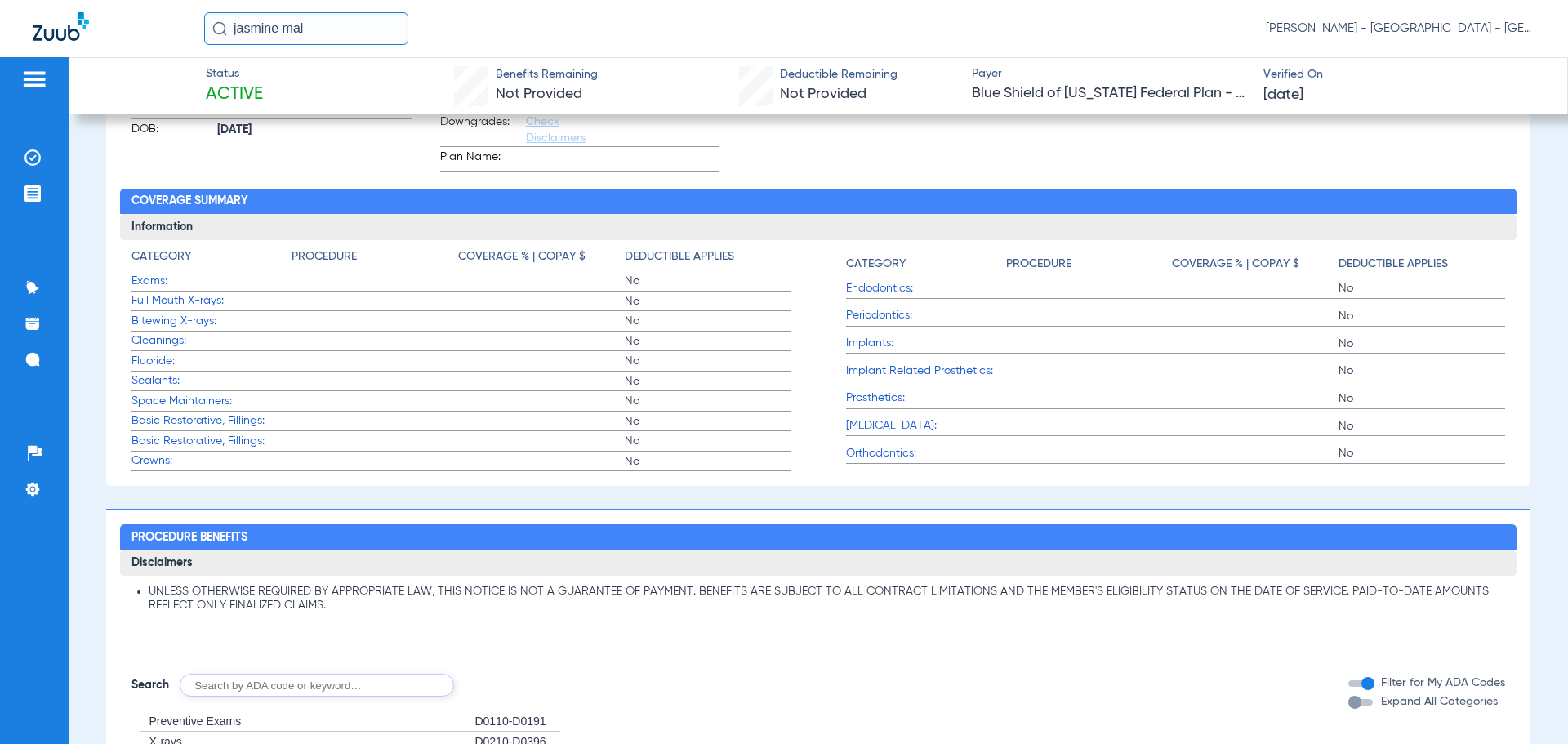
scroll to position [327, 0]
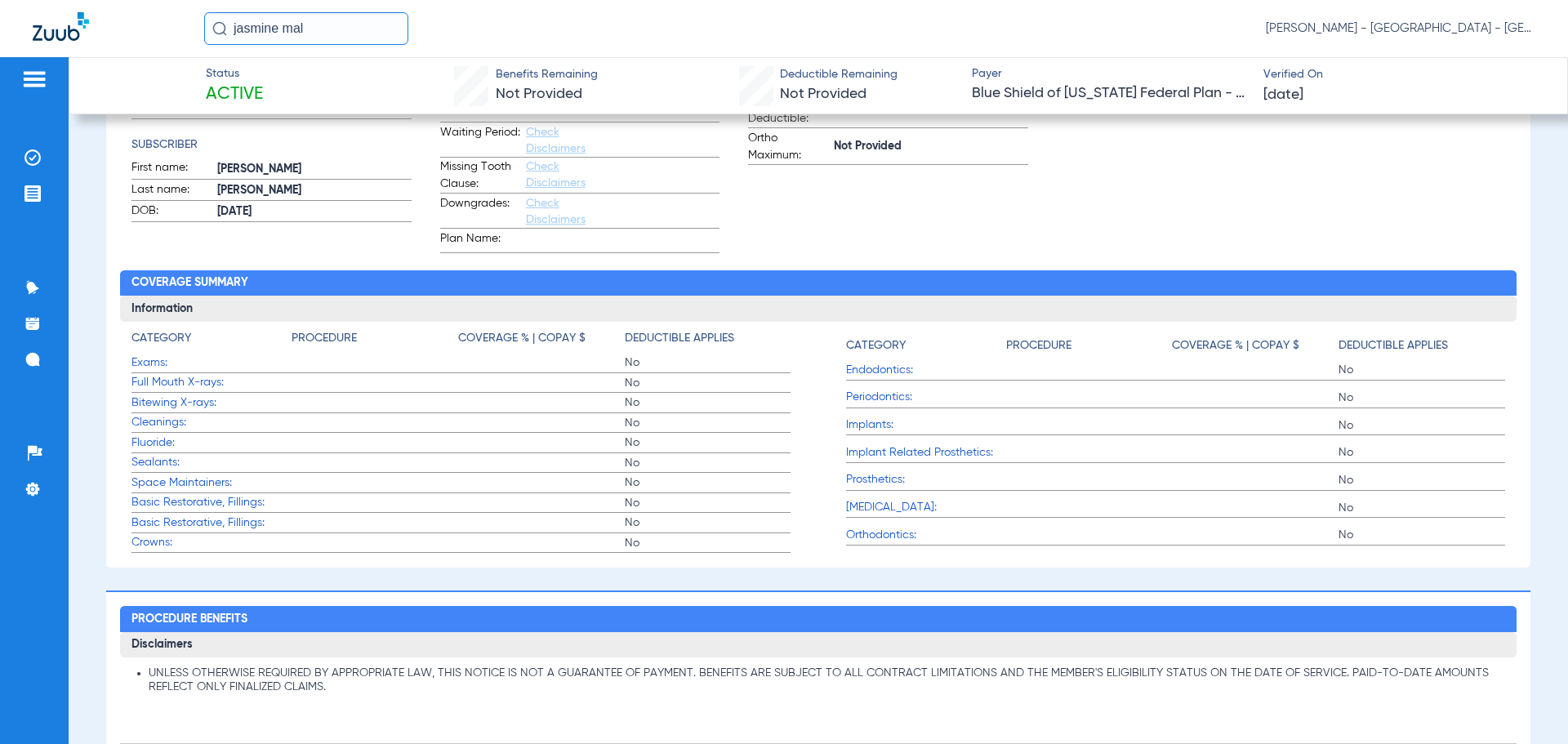
click at [326, 26] on input "jasmine mal" at bounding box center [306, 28] width 205 height 32
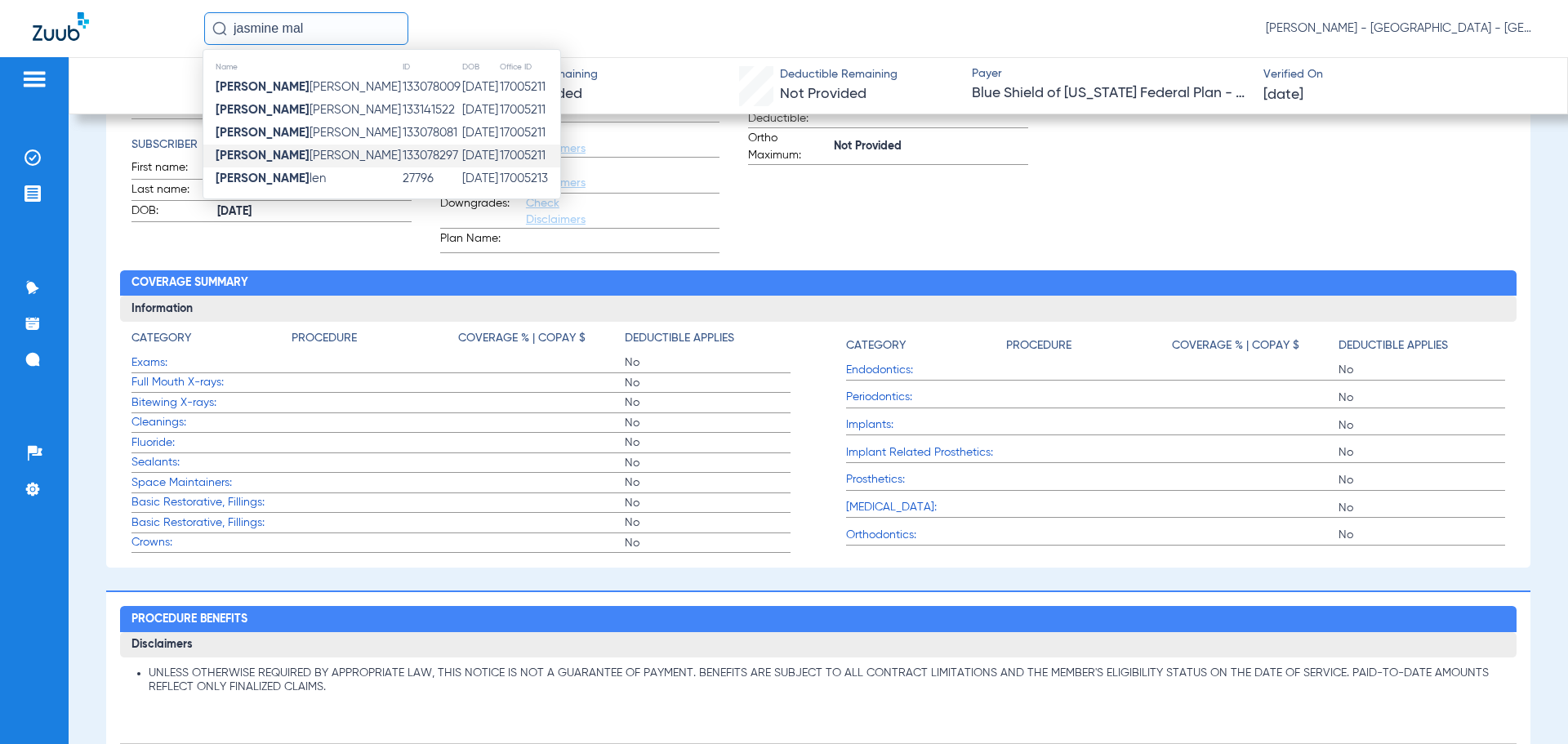
click at [1064, 236] on div "Recent History Date Procedure Tooth/Quad Surface No Recent History" at bounding box center [1287, 115] width 460 height 275
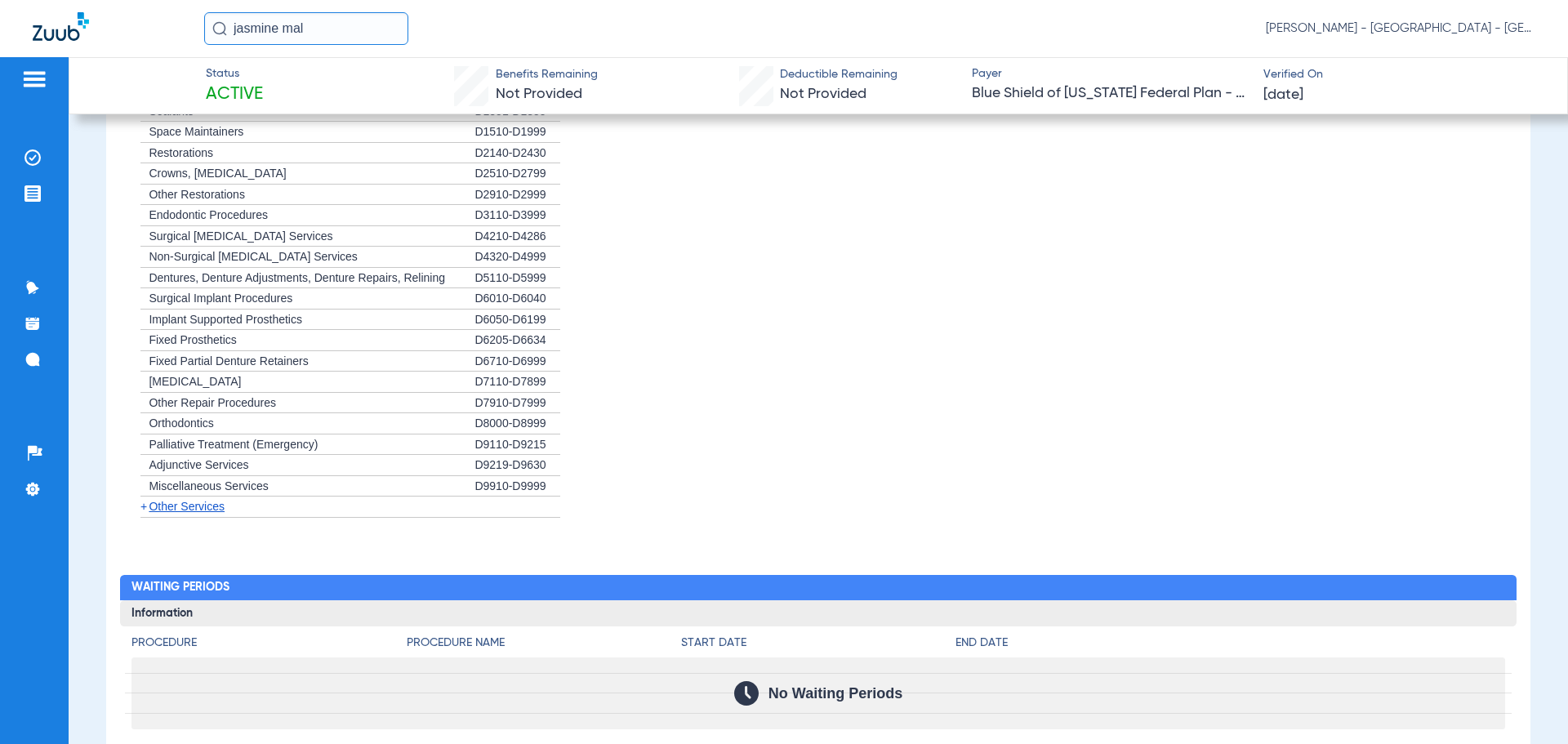
scroll to position [1453, 0]
